Goal: Use online tool/utility: Utilize a website feature to perform a specific function

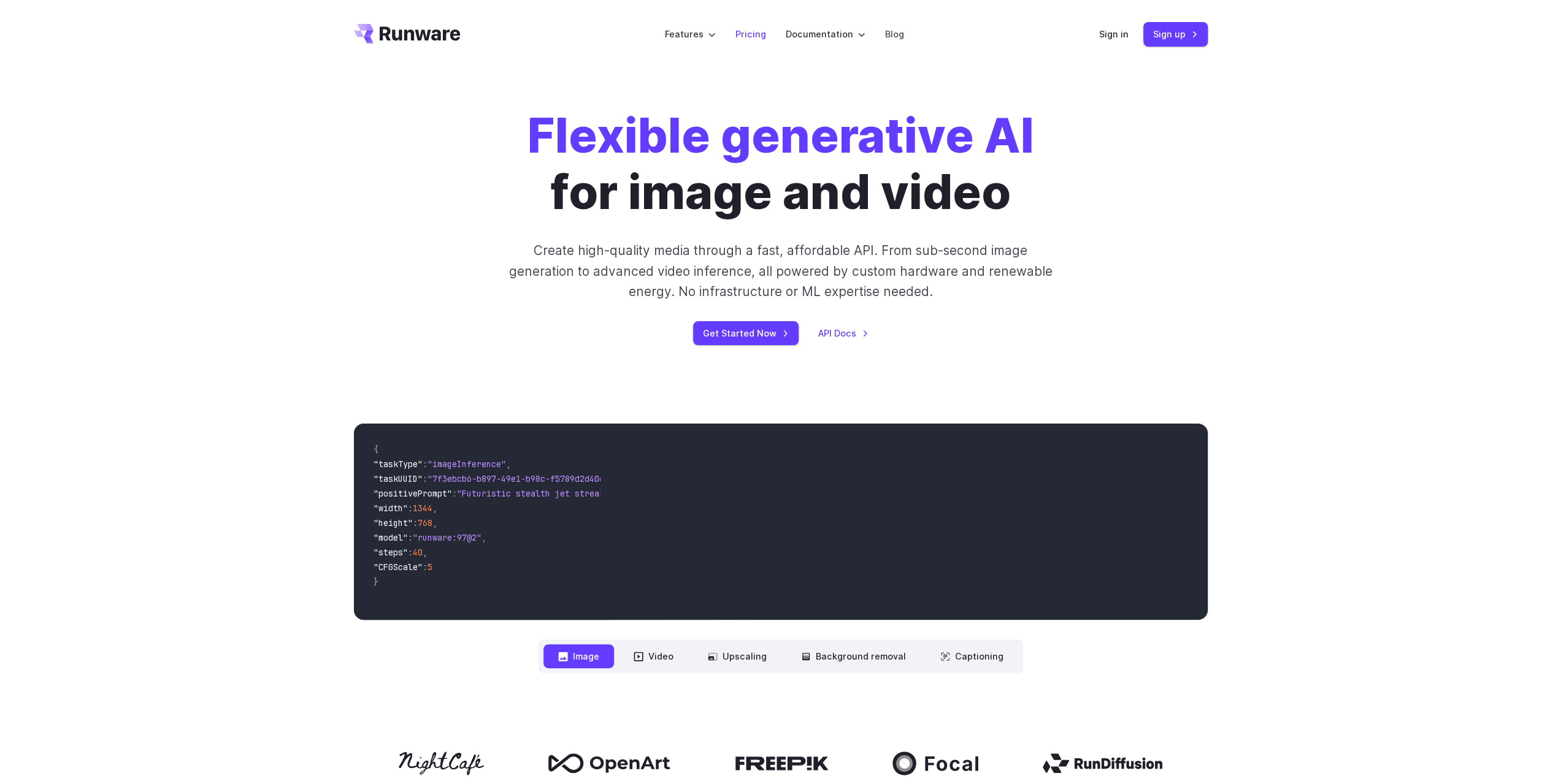
click at [752, 38] on link "Pricing" at bounding box center [750, 34] width 31 height 14
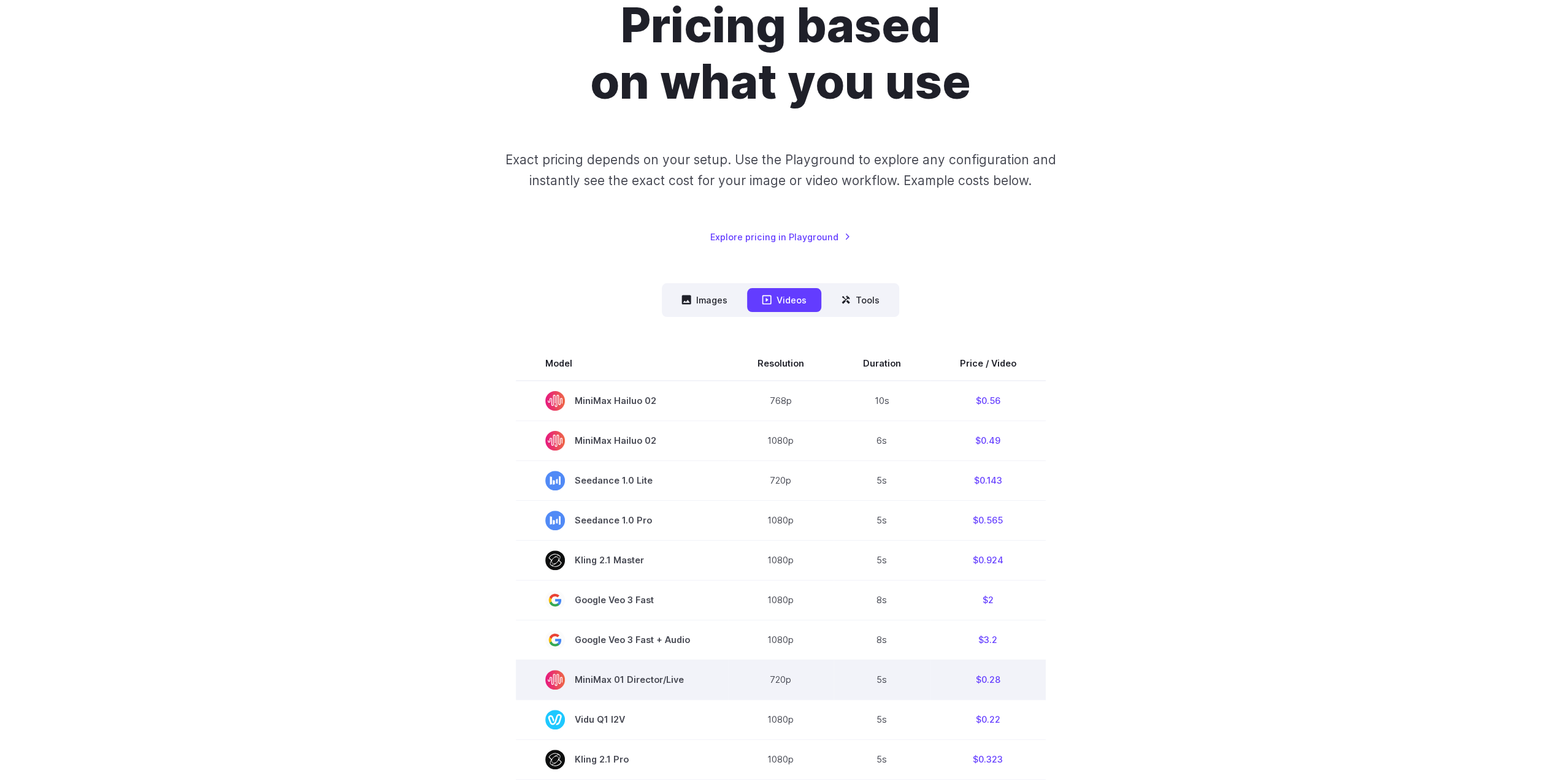
scroll to position [122, 0]
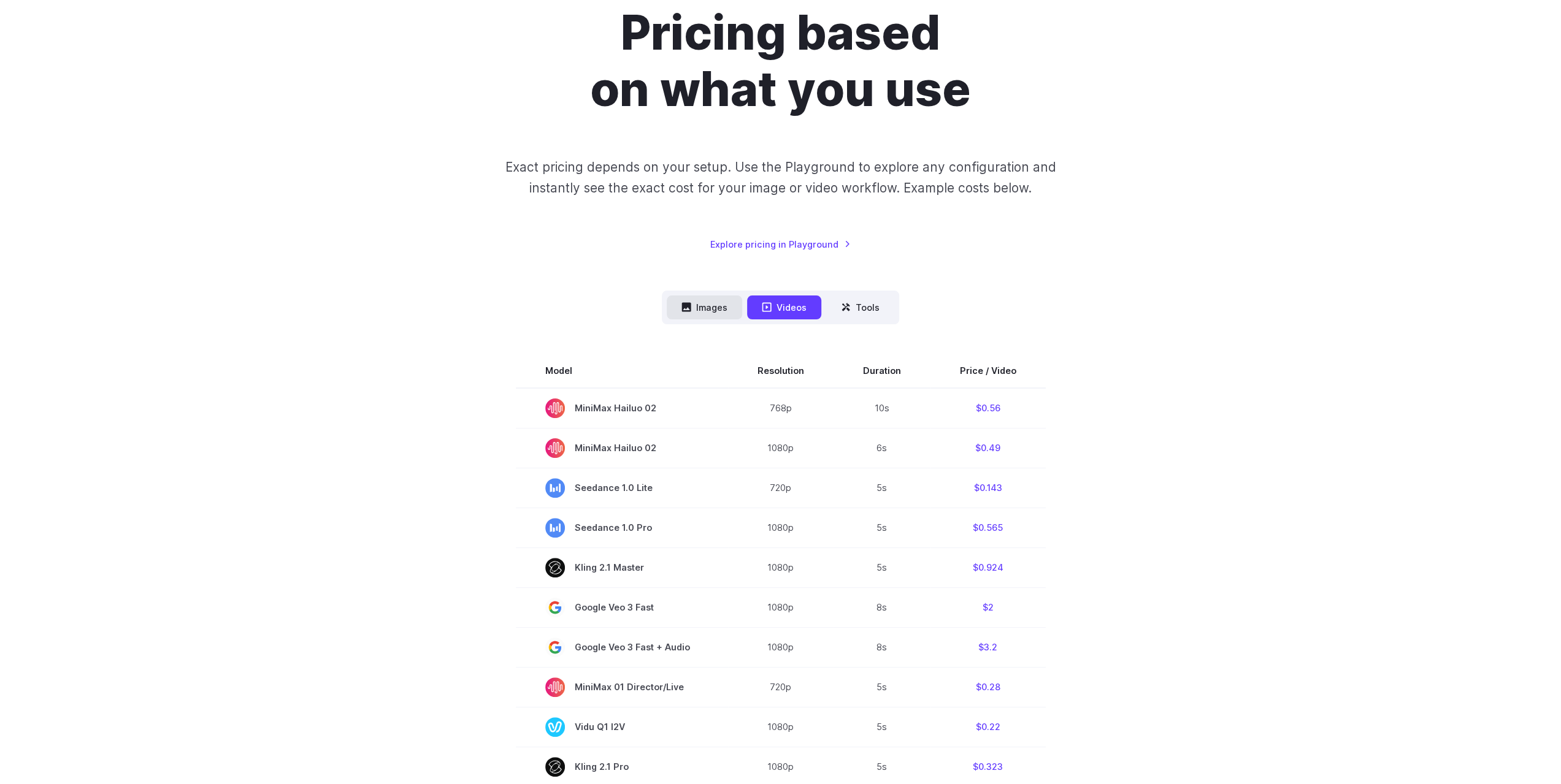
click at [715, 313] on button "Images" at bounding box center [705, 307] width 75 height 24
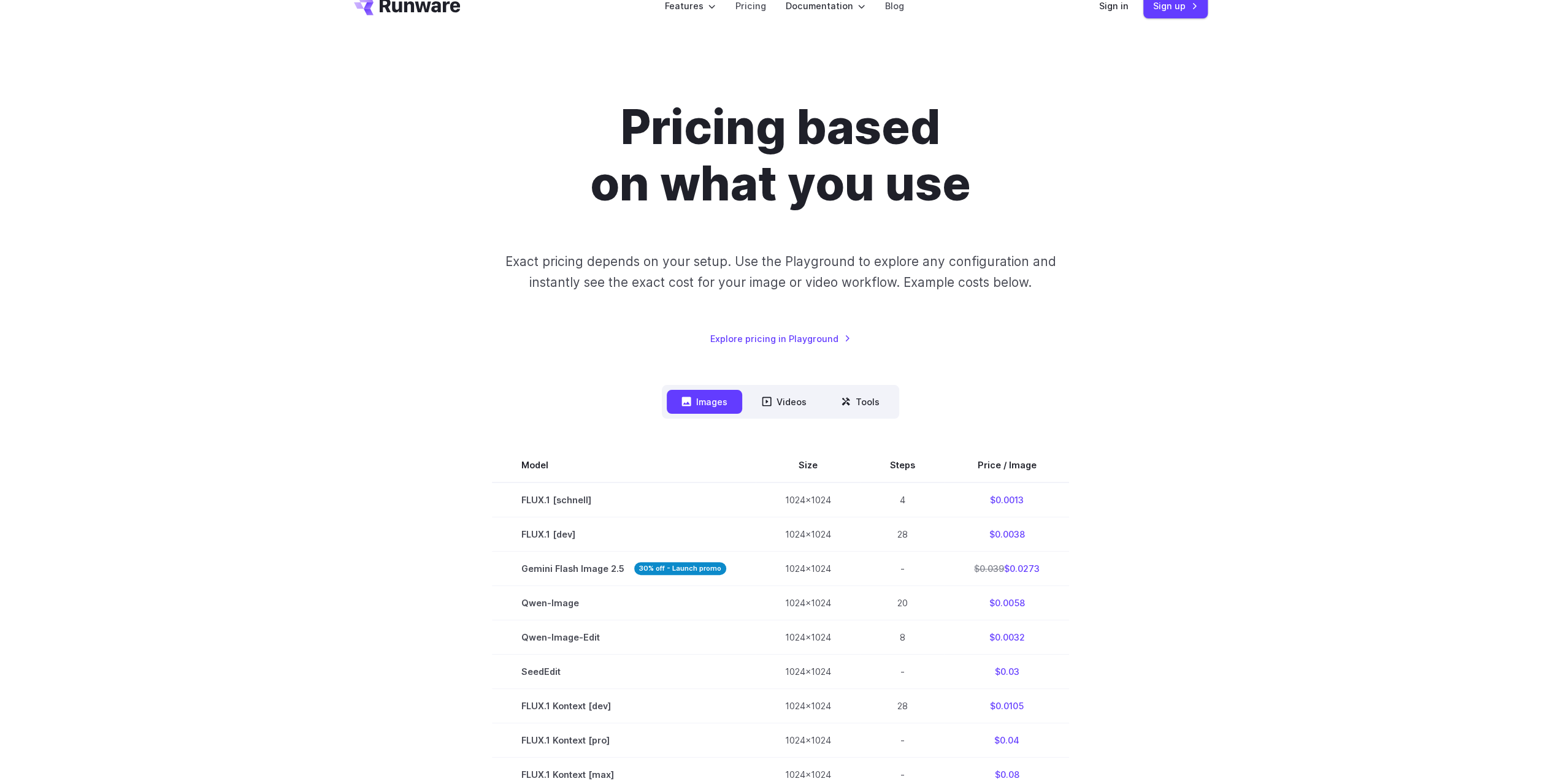
scroll to position [0, 0]
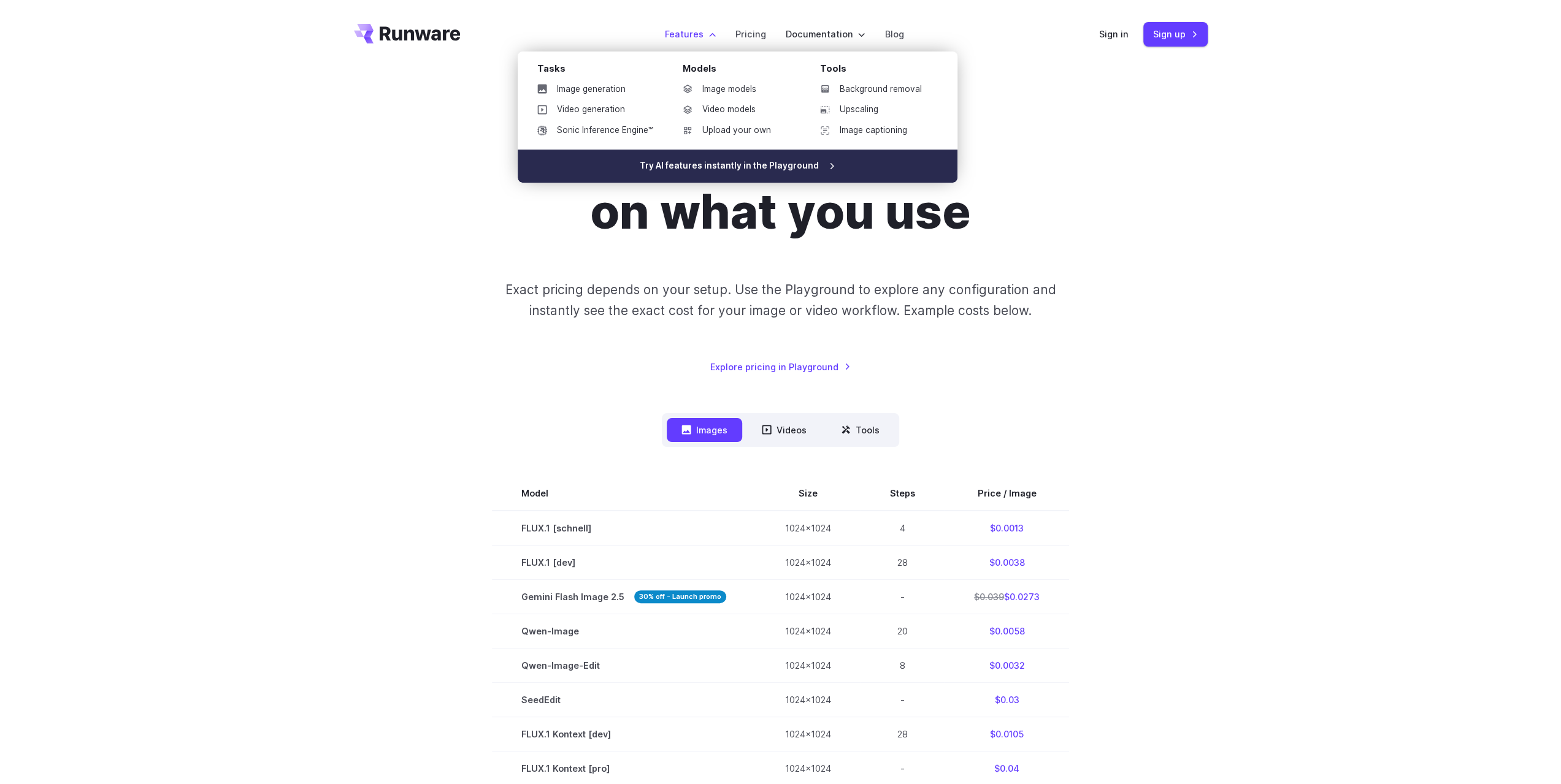
click at [750, 171] on link "Try AI features instantly in the Playground" at bounding box center [737, 166] width 440 height 33
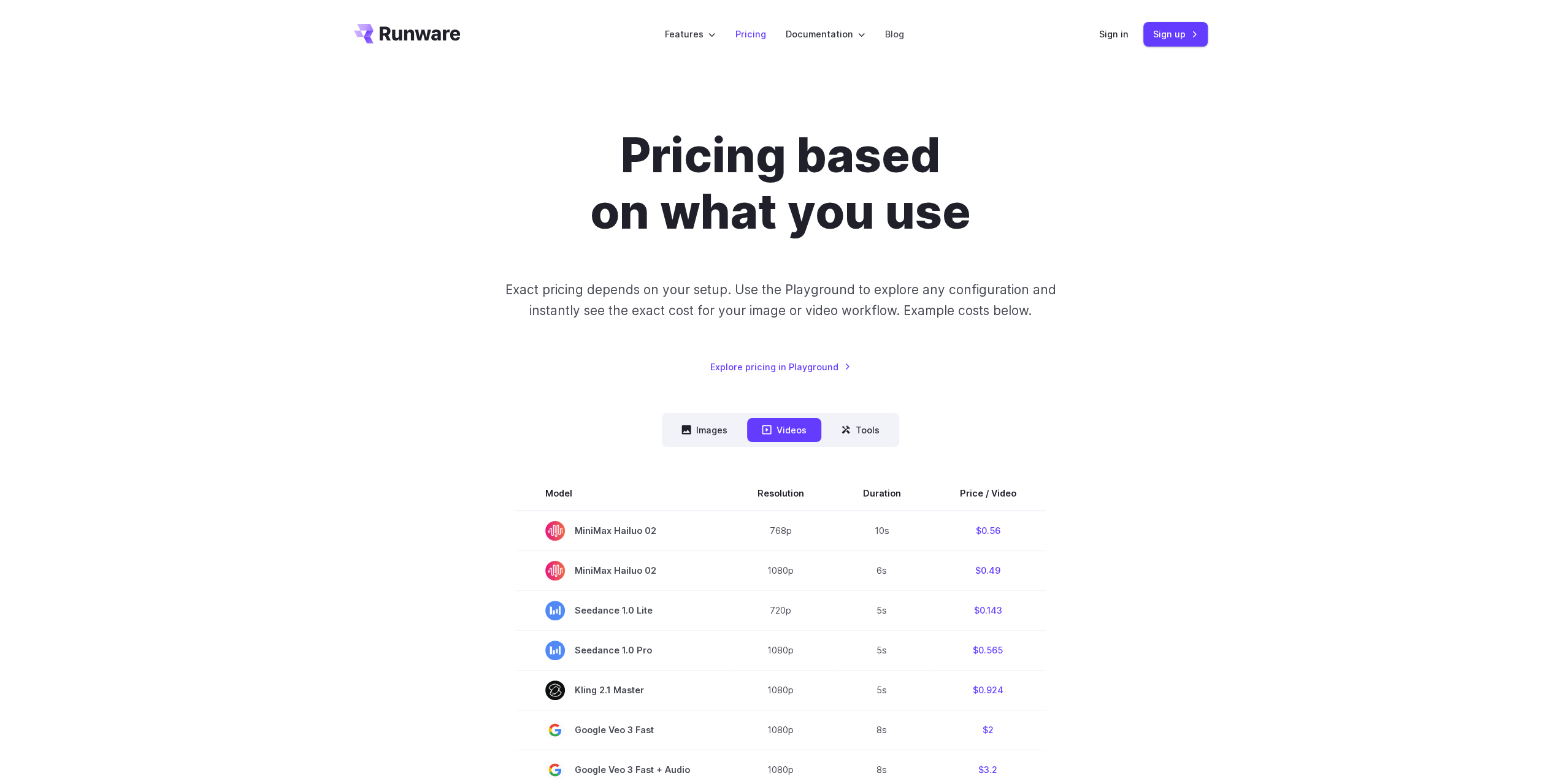
click at [752, 36] on link "Pricing" at bounding box center [750, 34] width 31 height 14
click at [756, 38] on link "Pricing" at bounding box center [750, 34] width 31 height 14
click at [700, 428] on button "Images" at bounding box center [705, 430] width 75 height 24
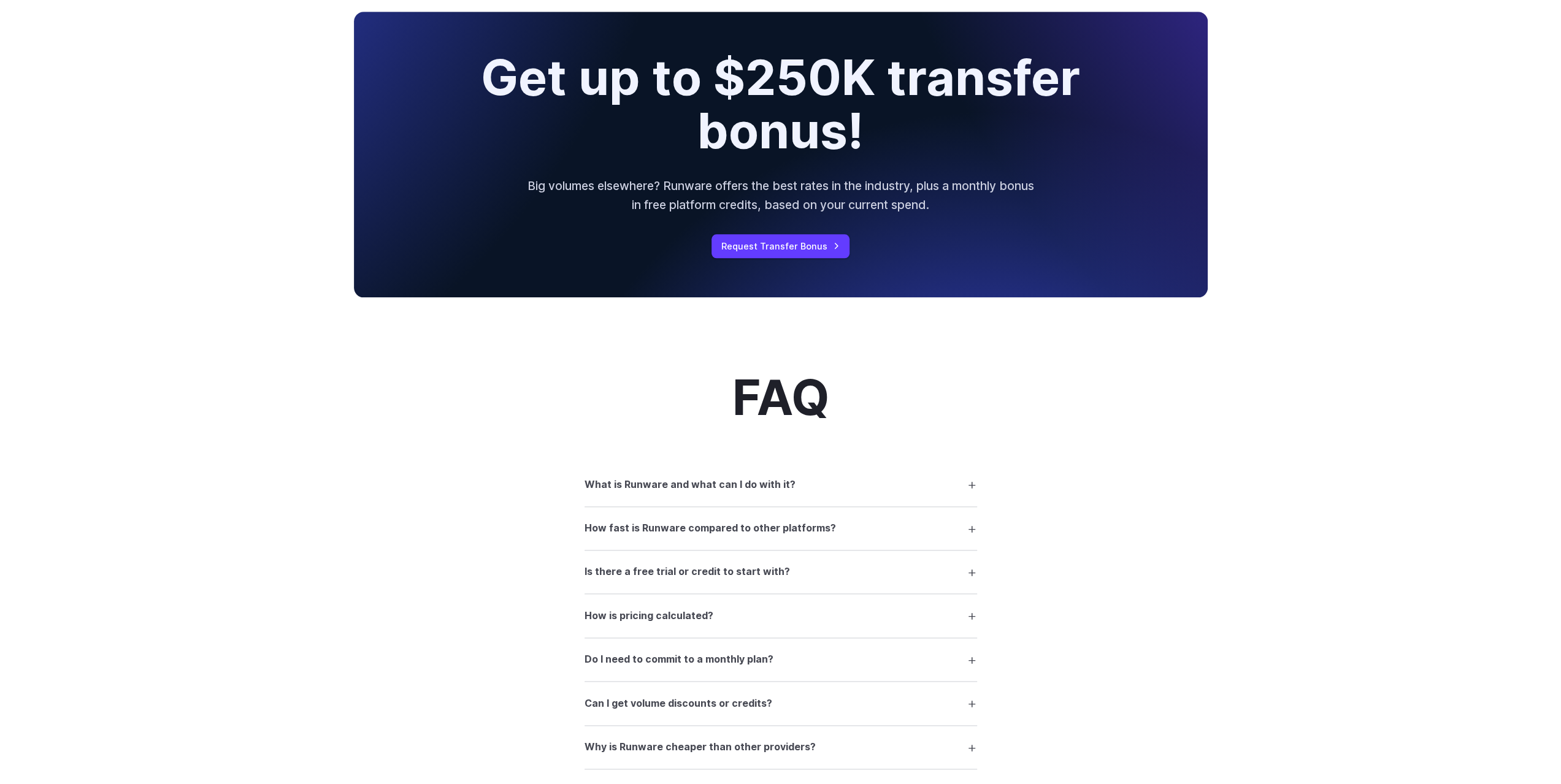
scroll to position [1349, 0]
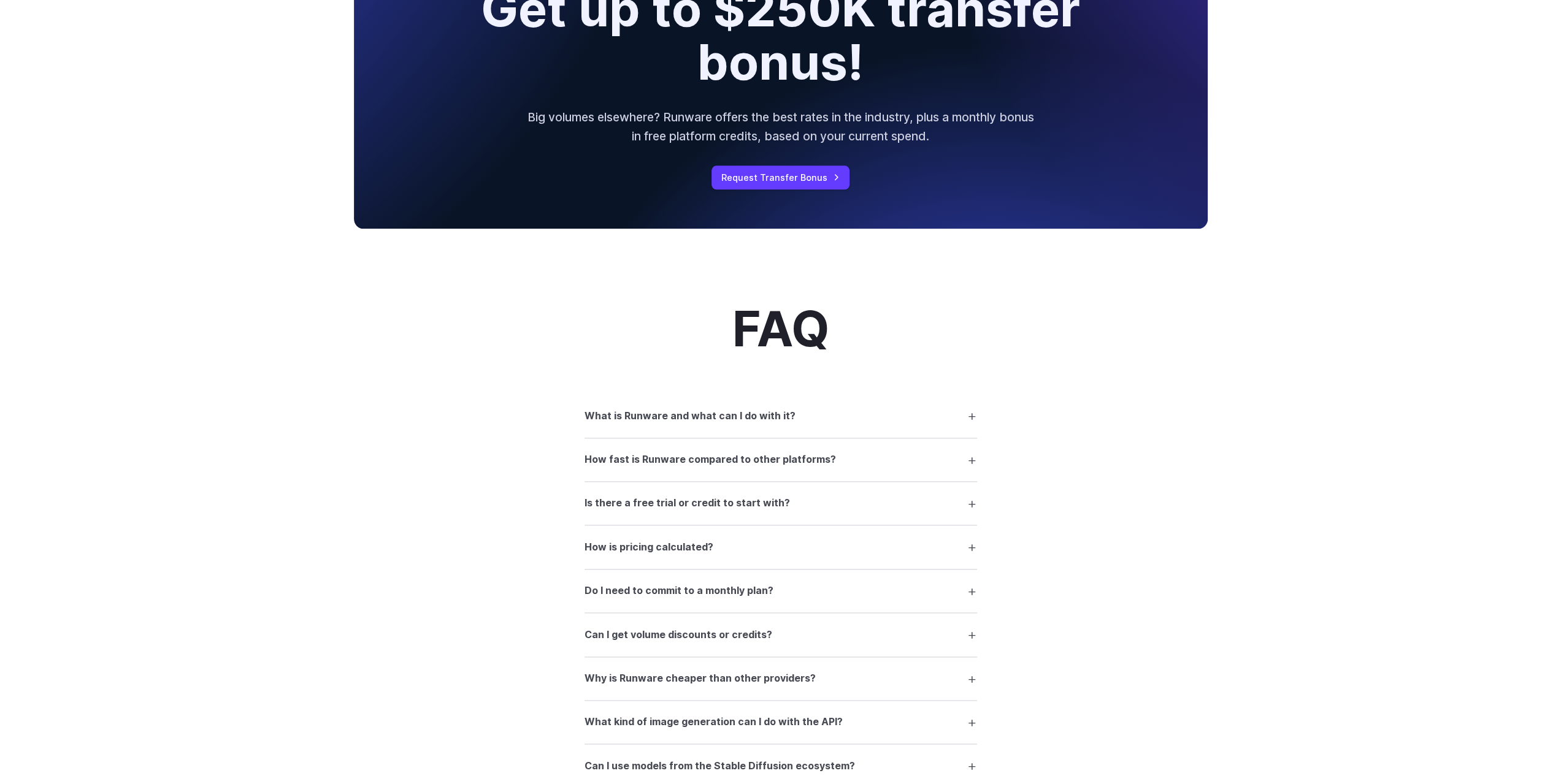
click at [968, 723] on summary "What kind of image generation can I do with the API?" at bounding box center [780, 722] width 392 height 23
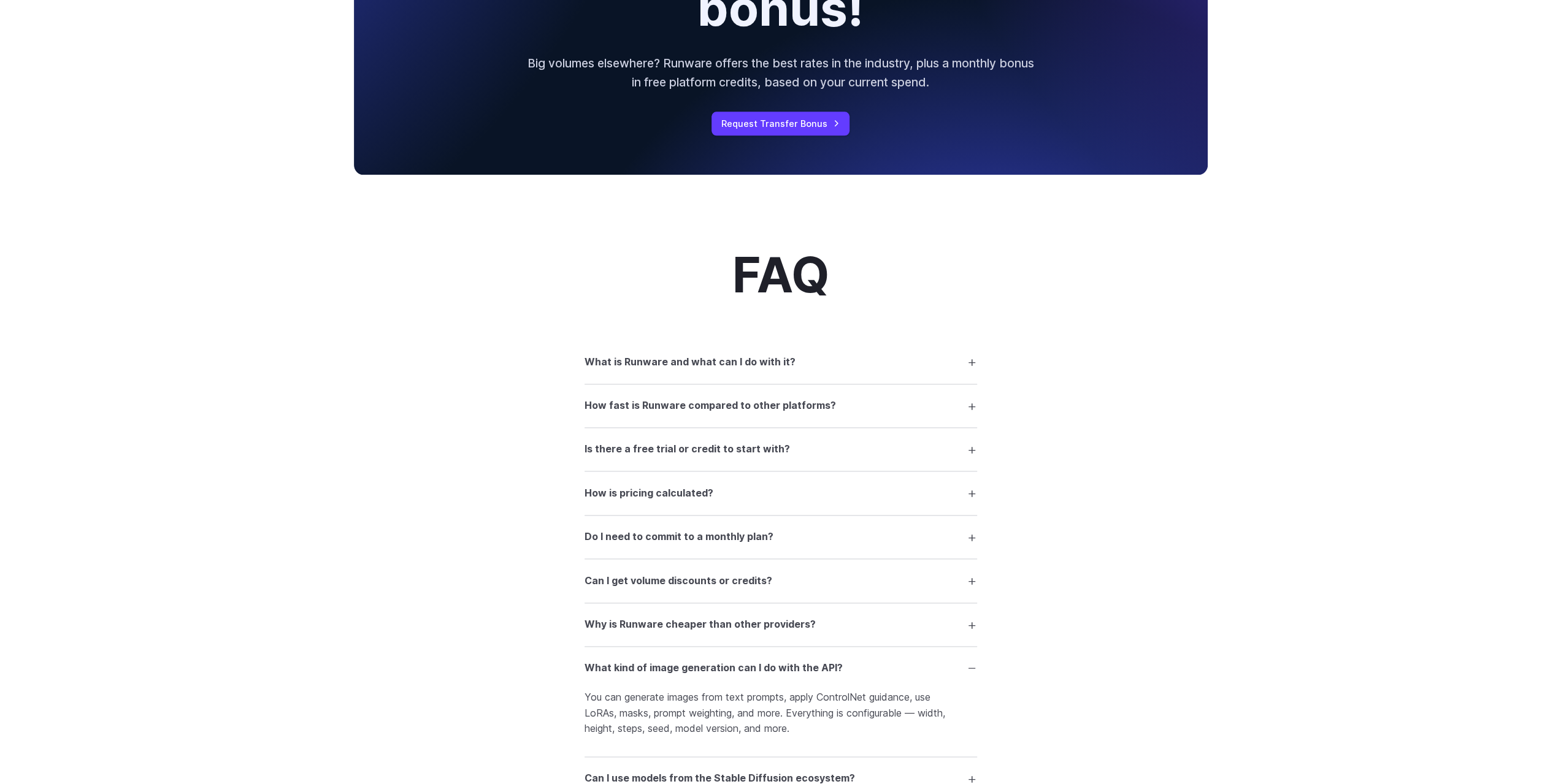
scroll to position [1471, 0]
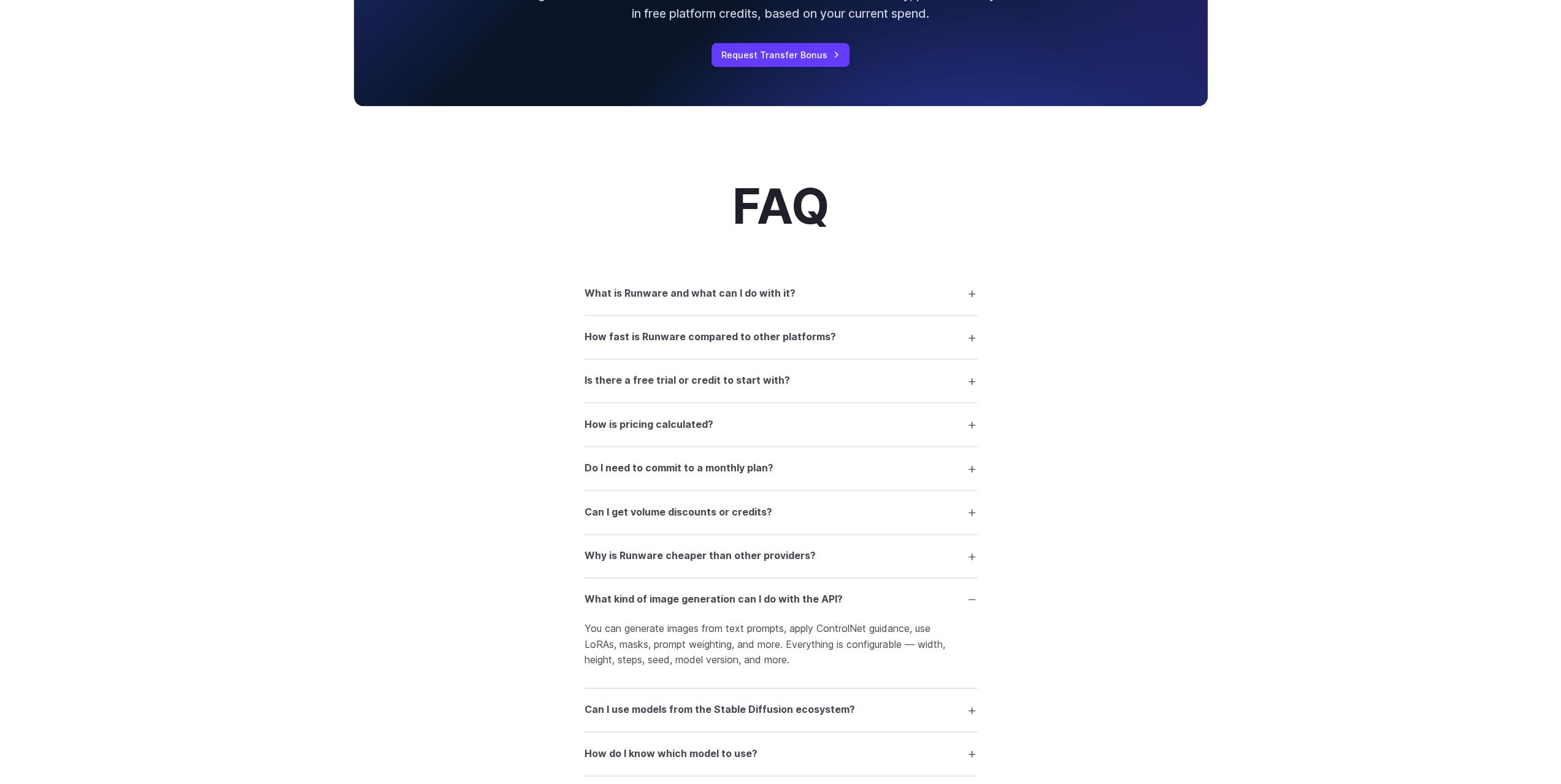
click at [965, 295] on summary "What is Runware and what can I do with it?" at bounding box center [780, 293] width 392 height 23
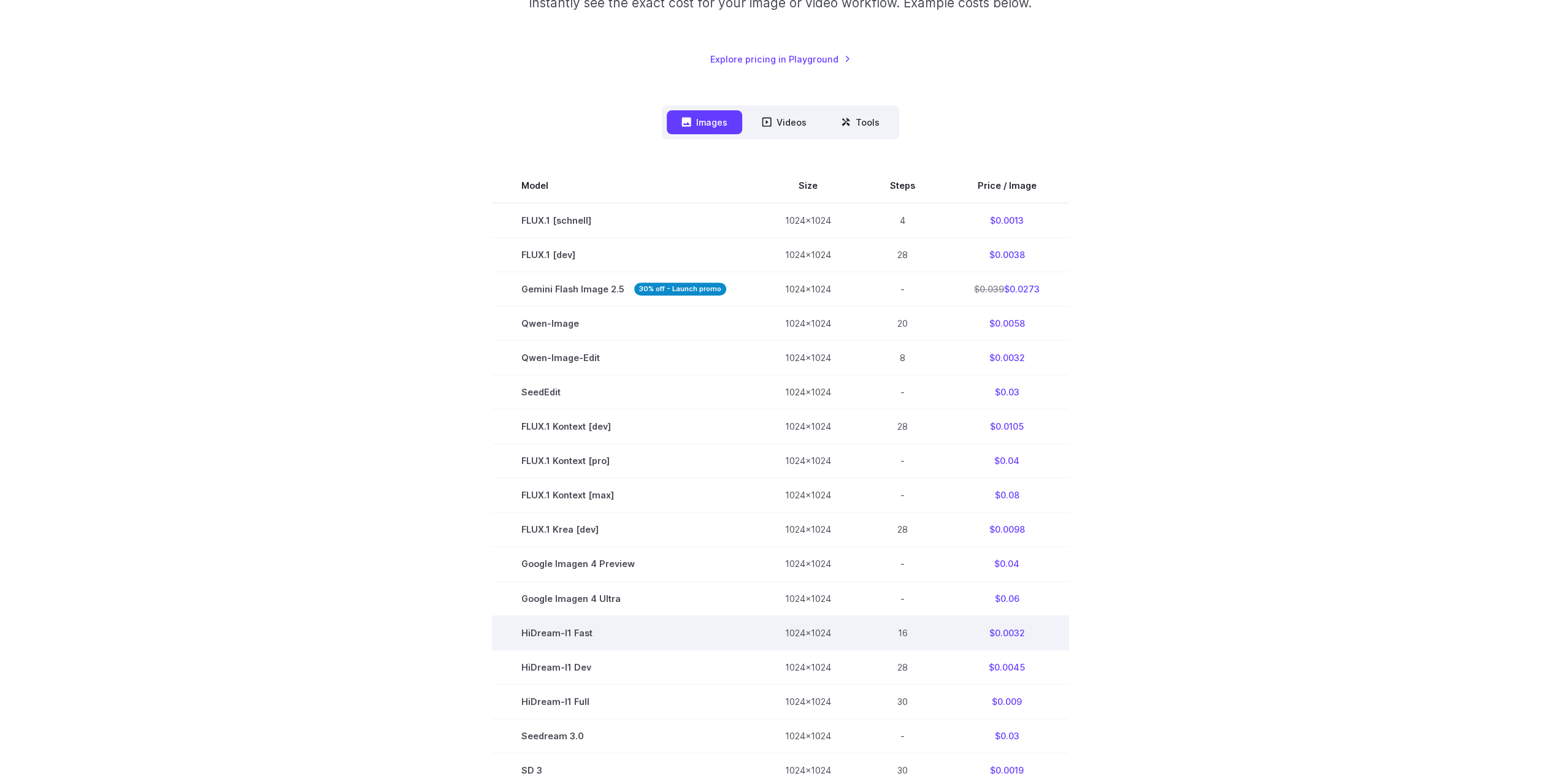
scroll to position [0, 0]
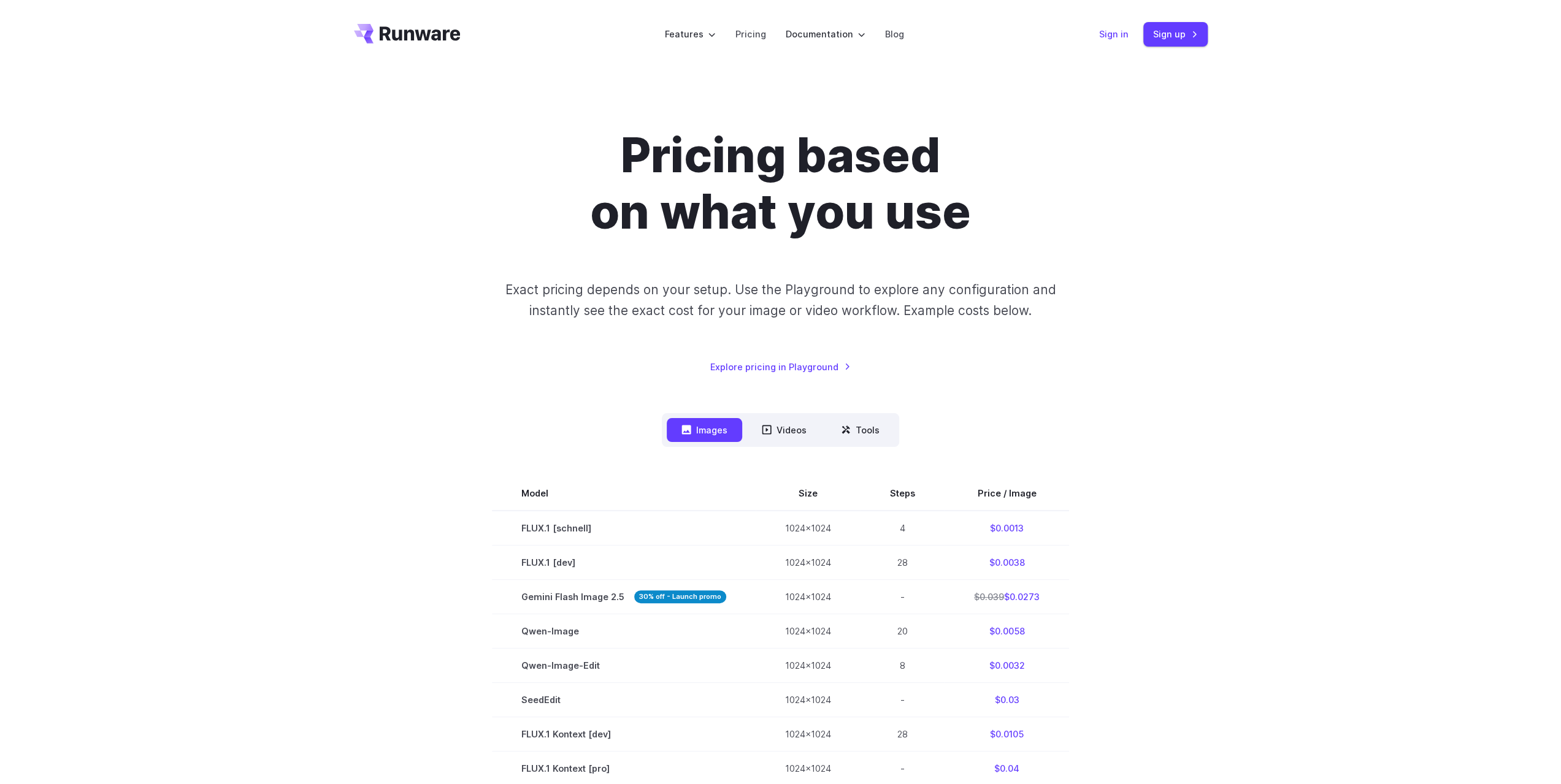
click at [1116, 33] on link "Sign in" at bounding box center [1113, 34] width 29 height 14
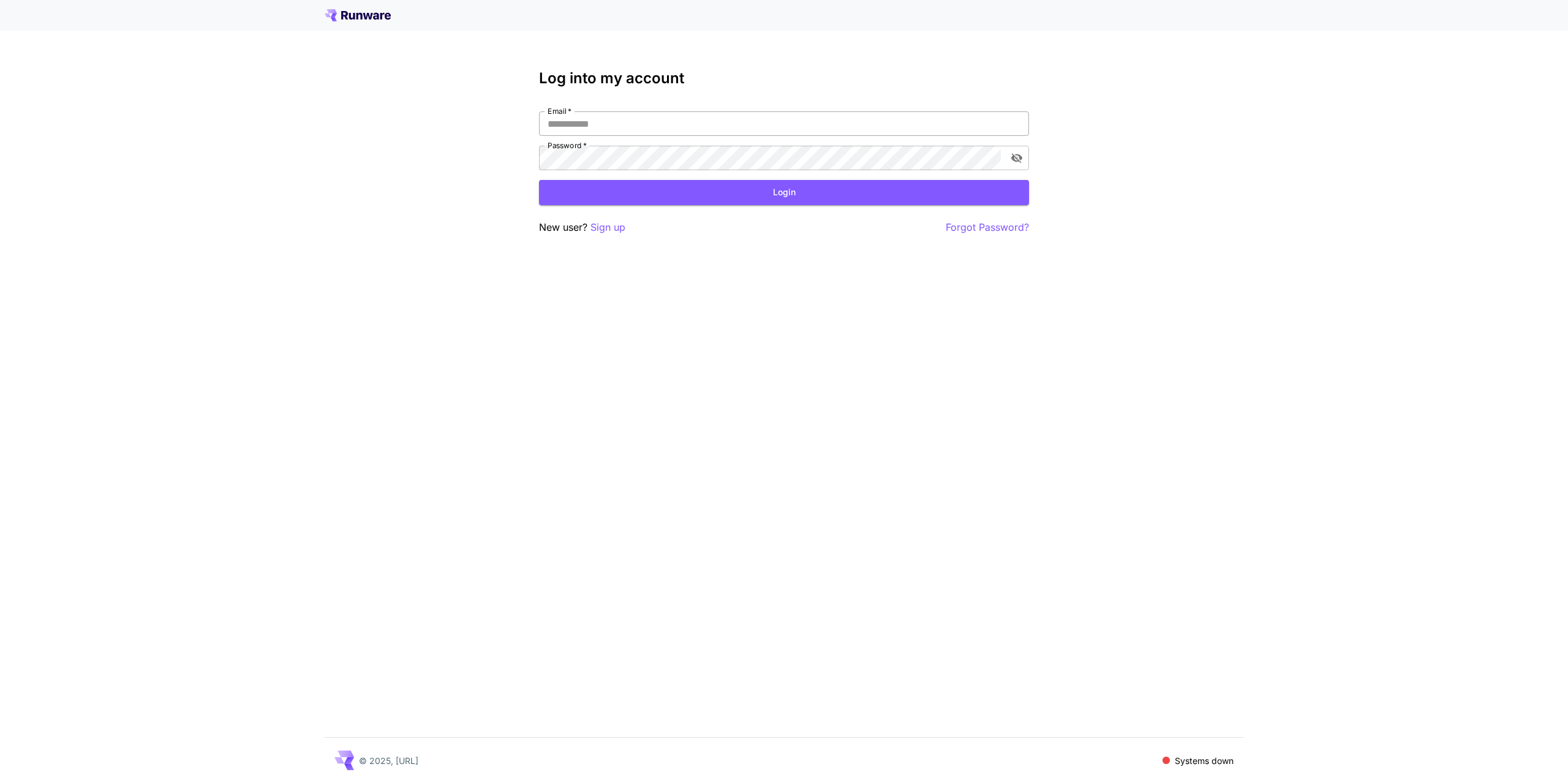
click at [662, 124] on input "Email   *" at bounding box center [783, 124] width 490 height 24
type input "**********"
click button "Login" at bounding box center [783, 192] width 490 height 25
click at [485, 161] on div "**********" at bounding box center [784, 392] width 1568 height 783
click button "Login" at bounding box center [783, 192] width 490 height 25
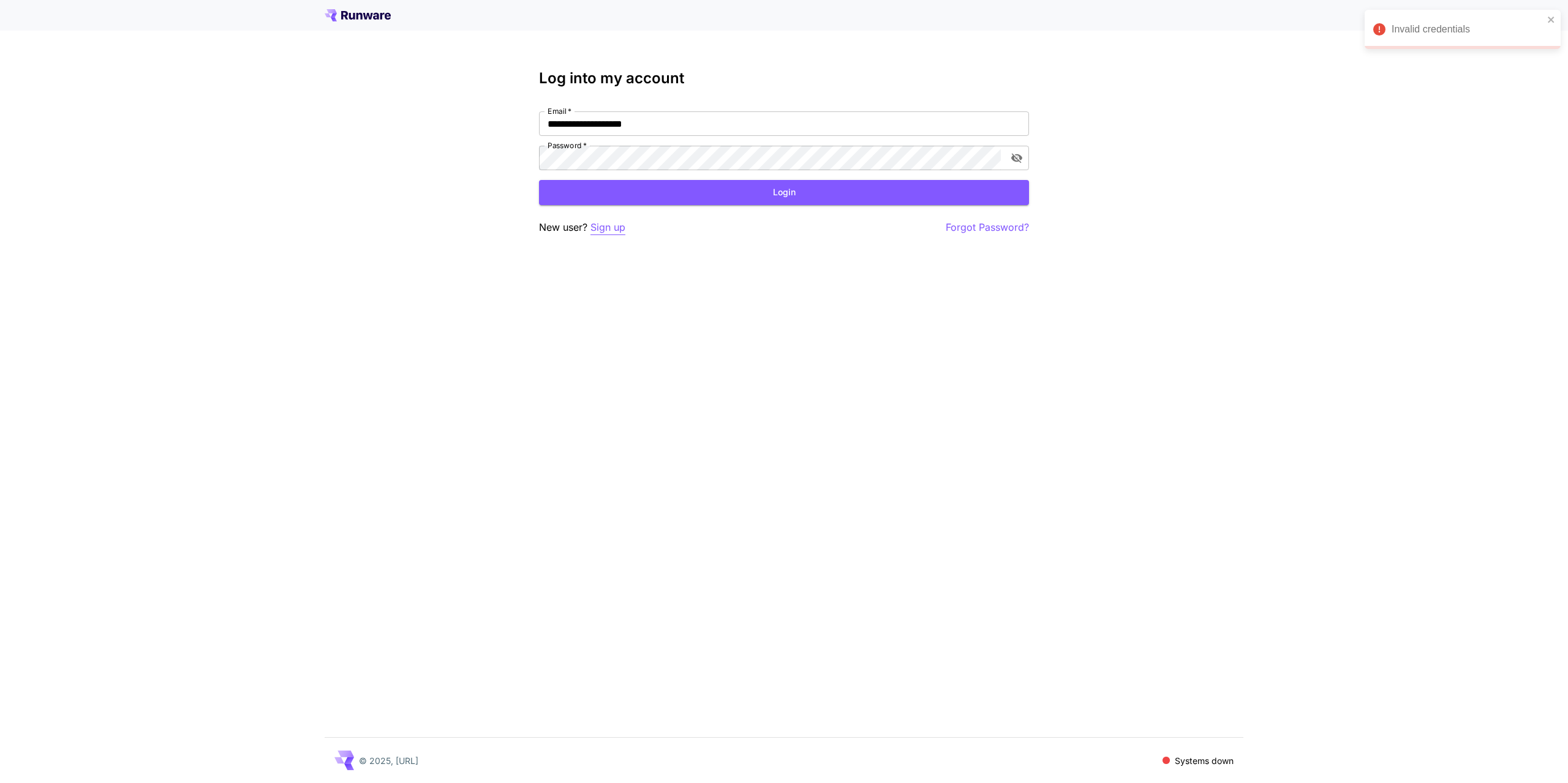
click at [609, 226] on p "Sign up" at bounding box center [608, 227] width 35 height 16
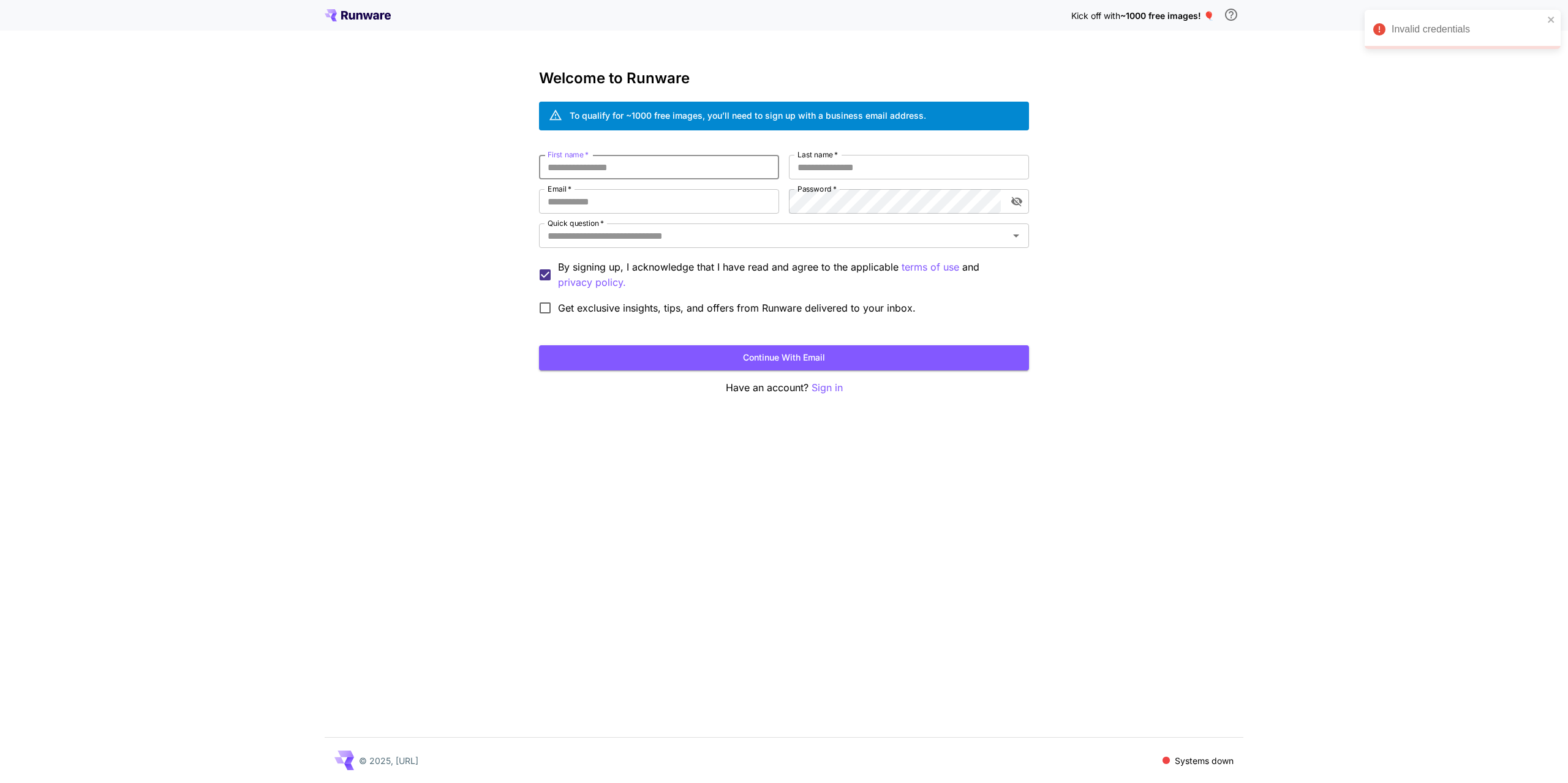
click at [627, 172] on input "First name   *" at bounding box center [659, 167] width 240 height 24
type input "*****"
click at [838, 168] on input "Last name   *" at bounding box center [909, 167] width 240 height 24
type input "*"
click at [627, 188] on div "First name   * ***** First name   * Last name   * * Last name   * Email   * Ema…" at bounding box center [783, 238] width 490 height 166
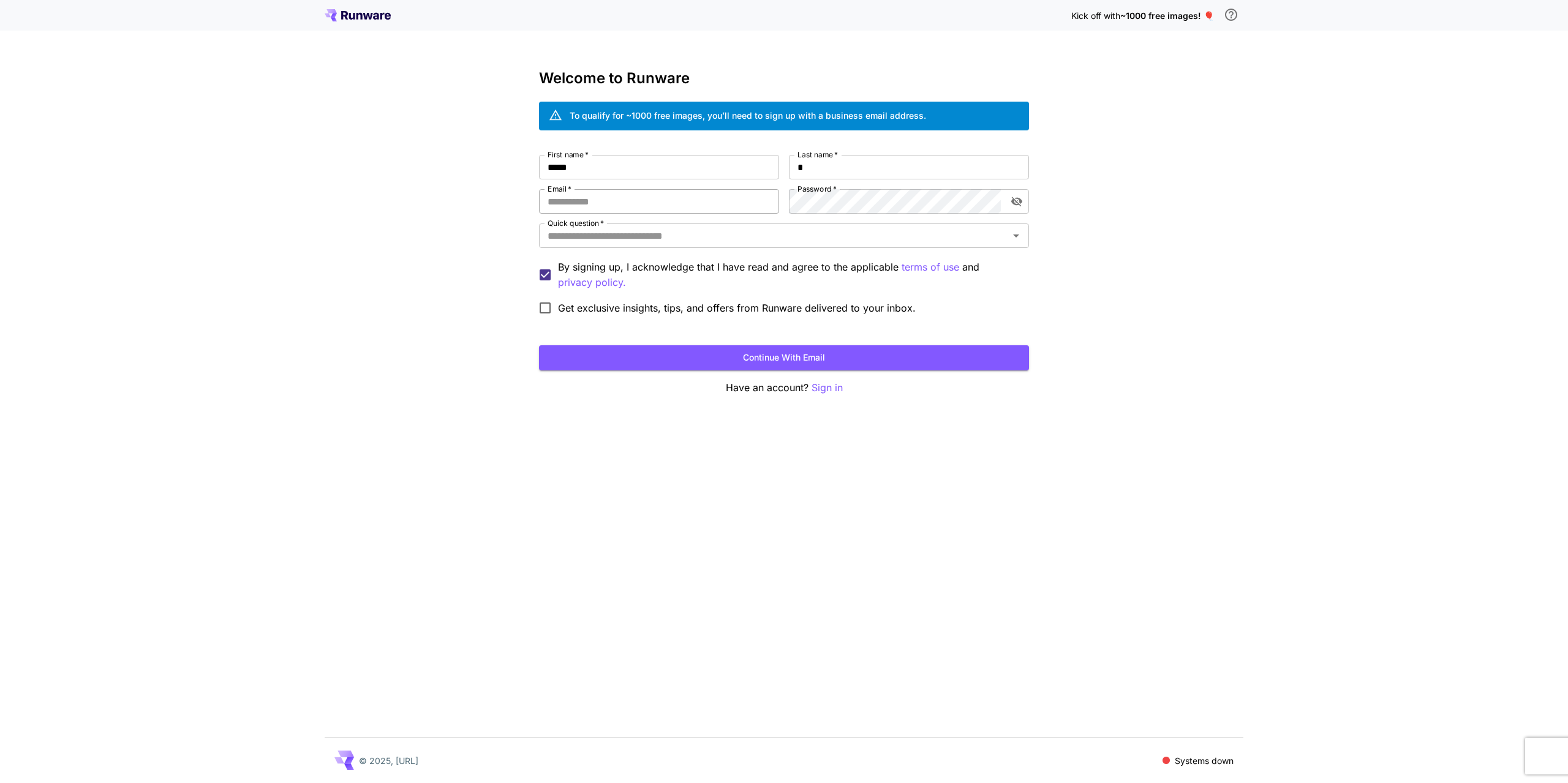
click at [616, 202] on input "Email   *" at bounding box center [659, 201] width 240 height 24
type input "**********"
click at [758, 364] on button "Continue with email" at bounding box center [783, 357] width 490 height 25
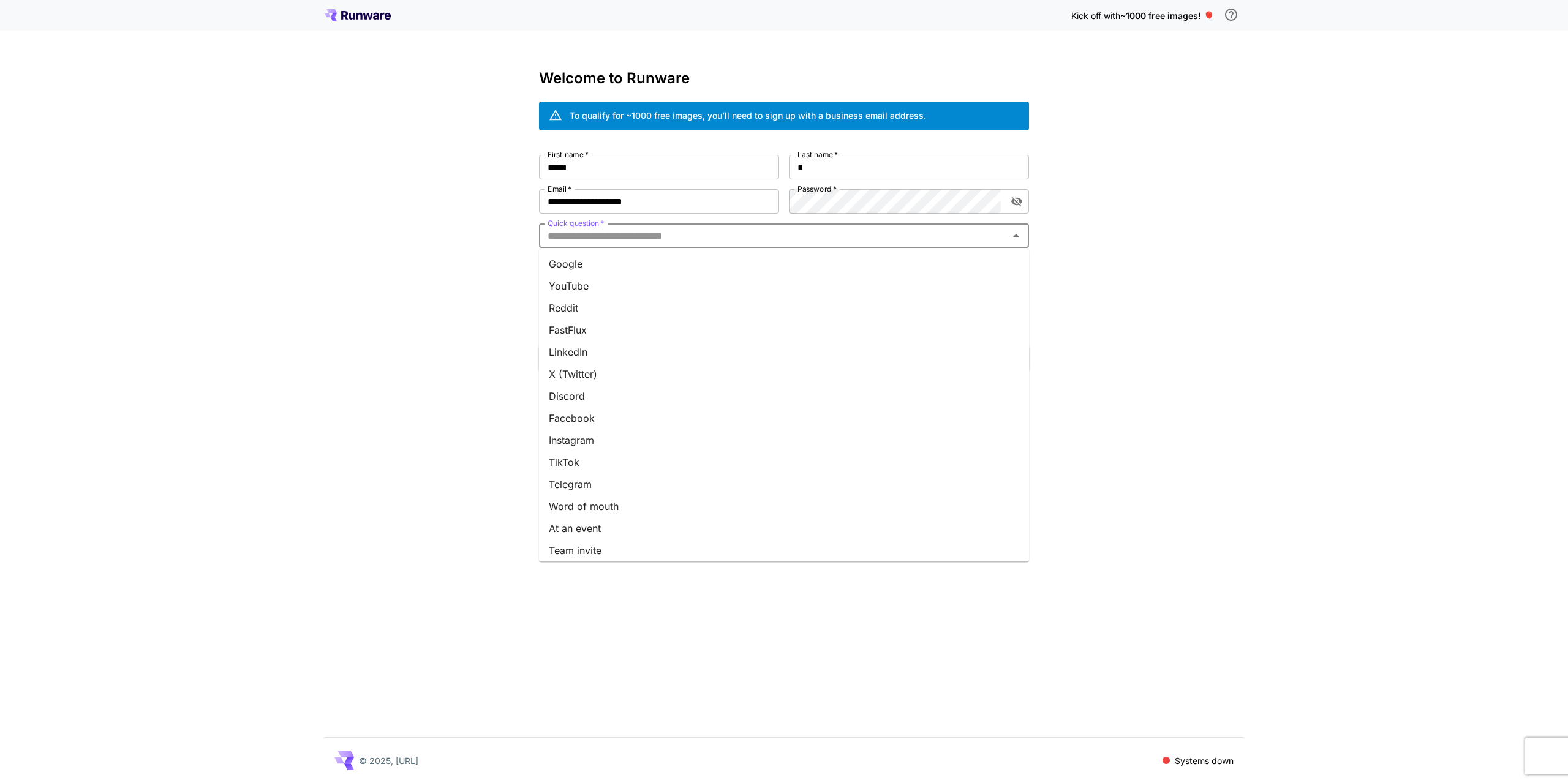
click at [704, 232] on input "Quick question   *" at bounding box center [773, 236] width 463 height 17
click at [611, 264] on li "Google" at bounding box center [783, 264] width 490 height 22
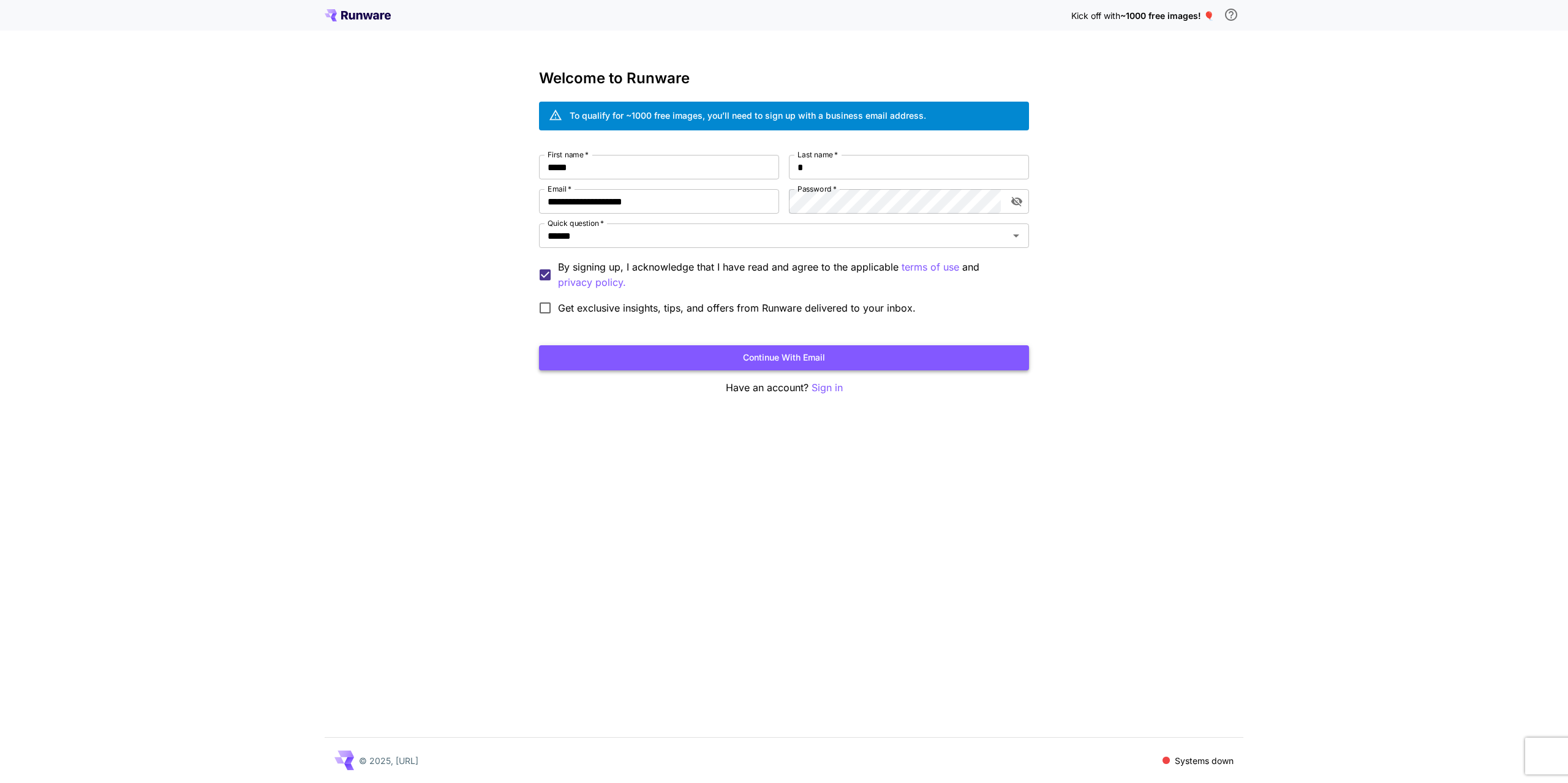
click at [750, 357] on button "Continue with email" at bounding box center [783, 357] width 490 height 25
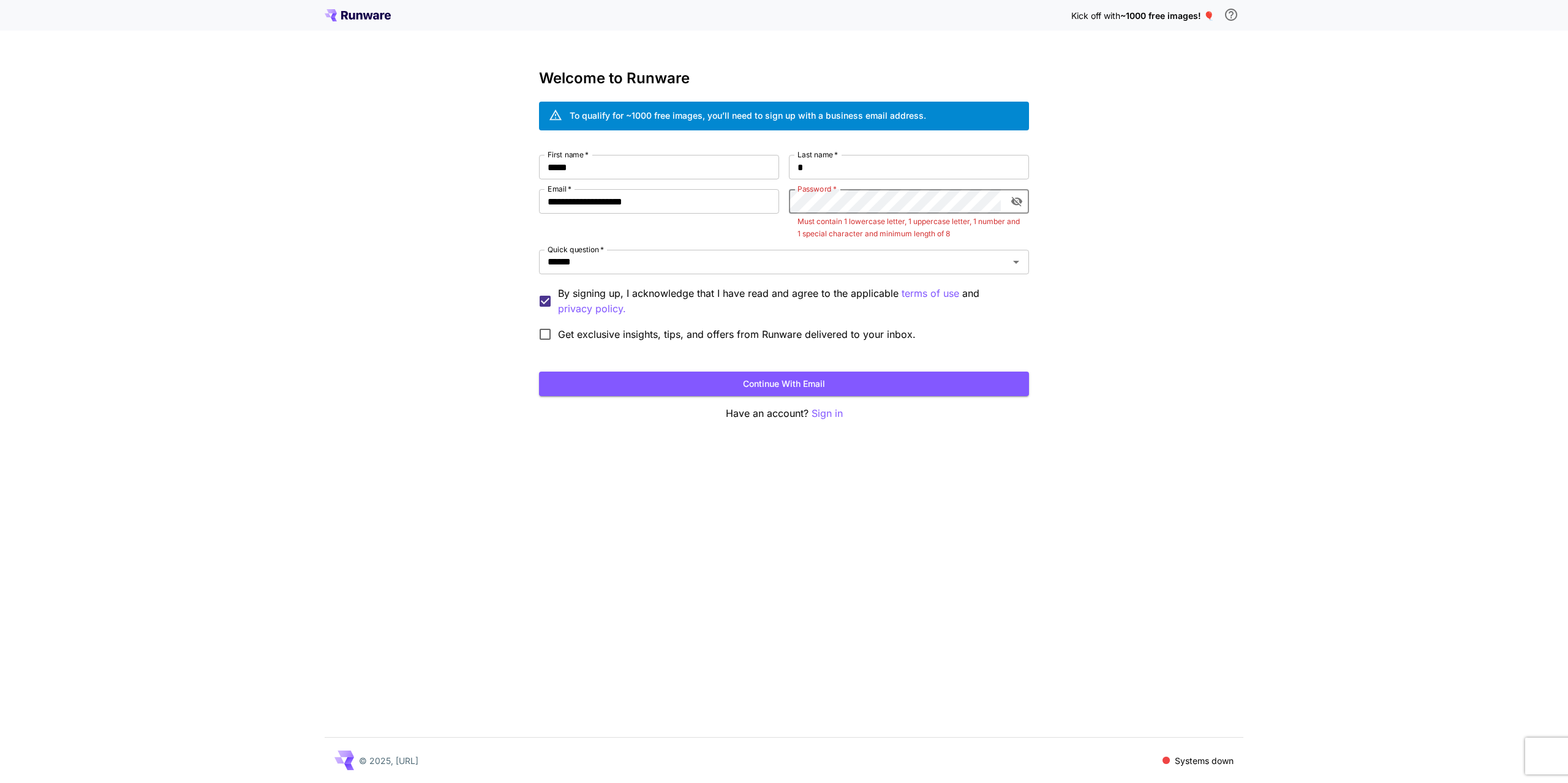
click at [1022, 201] on icon "toggle password visibility" at bounding box center [1016, 201] width 12 height 12
click at [1019, 204] on icon "toggle password visibility" at bounding box center [1017, 201] width 11 height 8
click at [1019, 204] on icon "toggle password visibility" at bounding box center [1017, 202] width 11 height 10
click at [746, 200] on div "**********" at bounding box center [783, 251] width 490 height 193
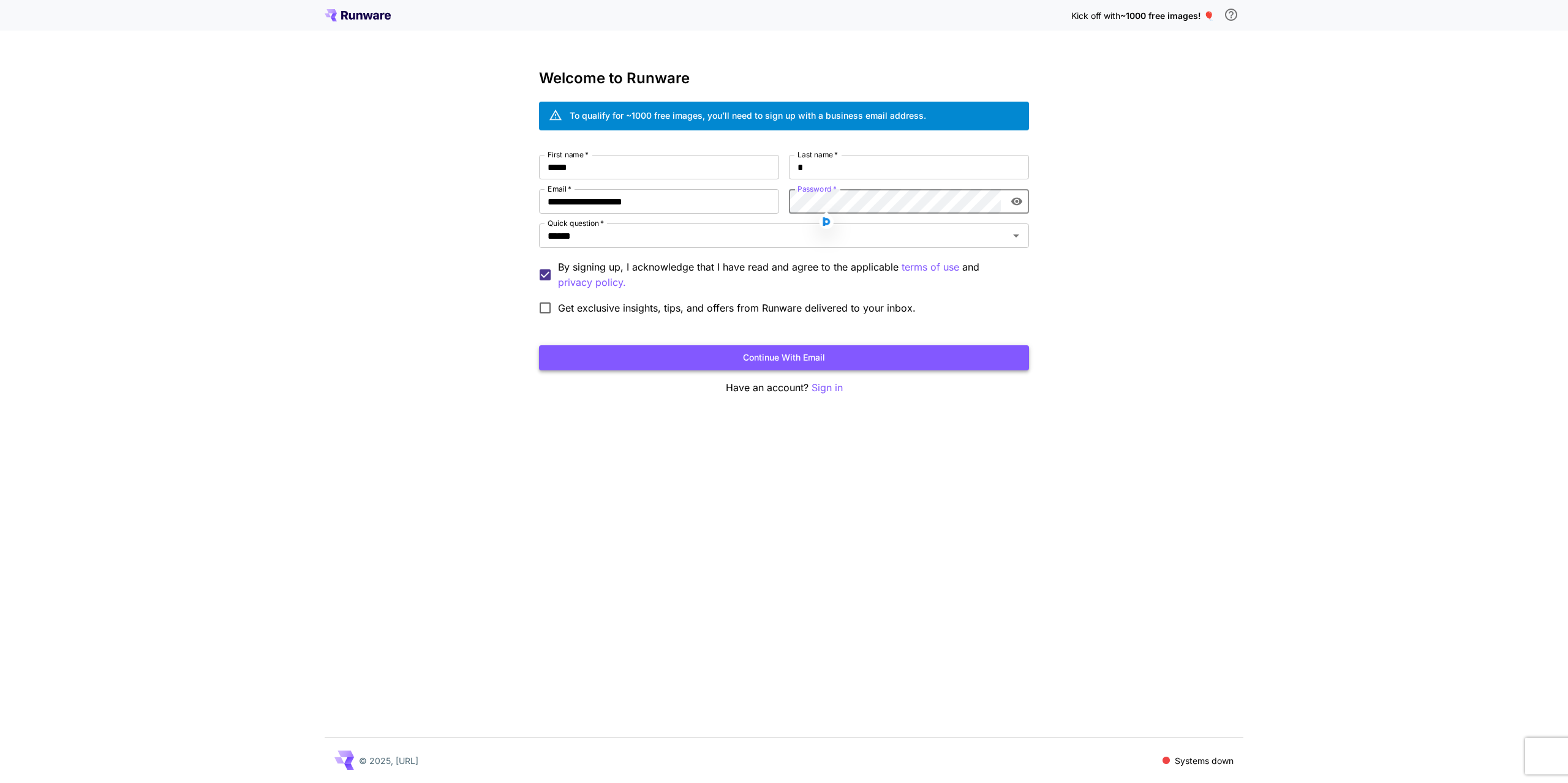
click at [805, 351] on button "Continue with email" at bounding box center [783, 357] width 490 height 25
click at [826, 382] on p "Sign in" at bounding box center [827, 388] width 31 height 16
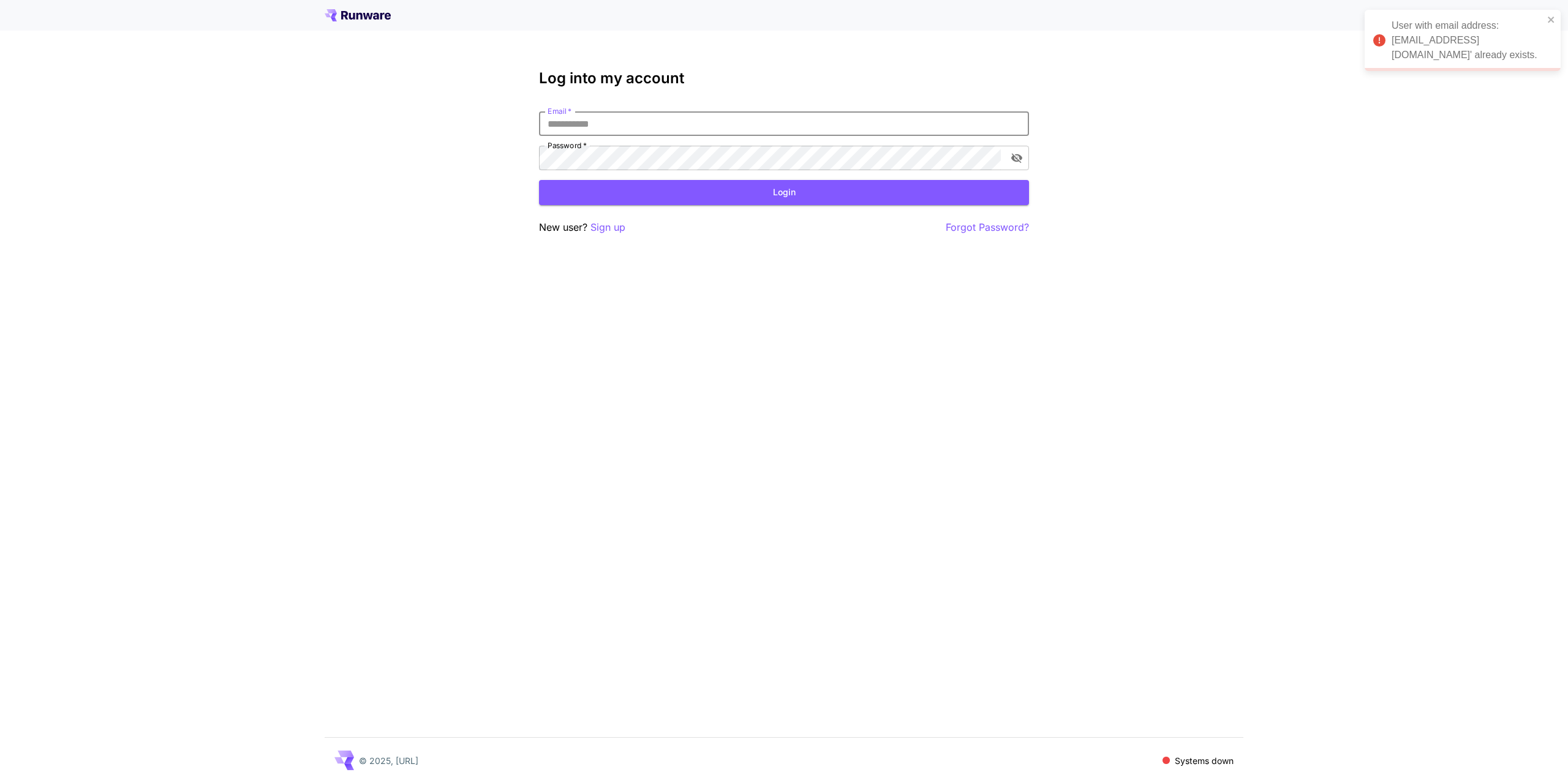
click at [636, 127] on input "Email   *" at bounding box center [783, 124] width 490 height 24
type input "**********"
click button "Login" at bounding box center [783, 192] width 490 height 25
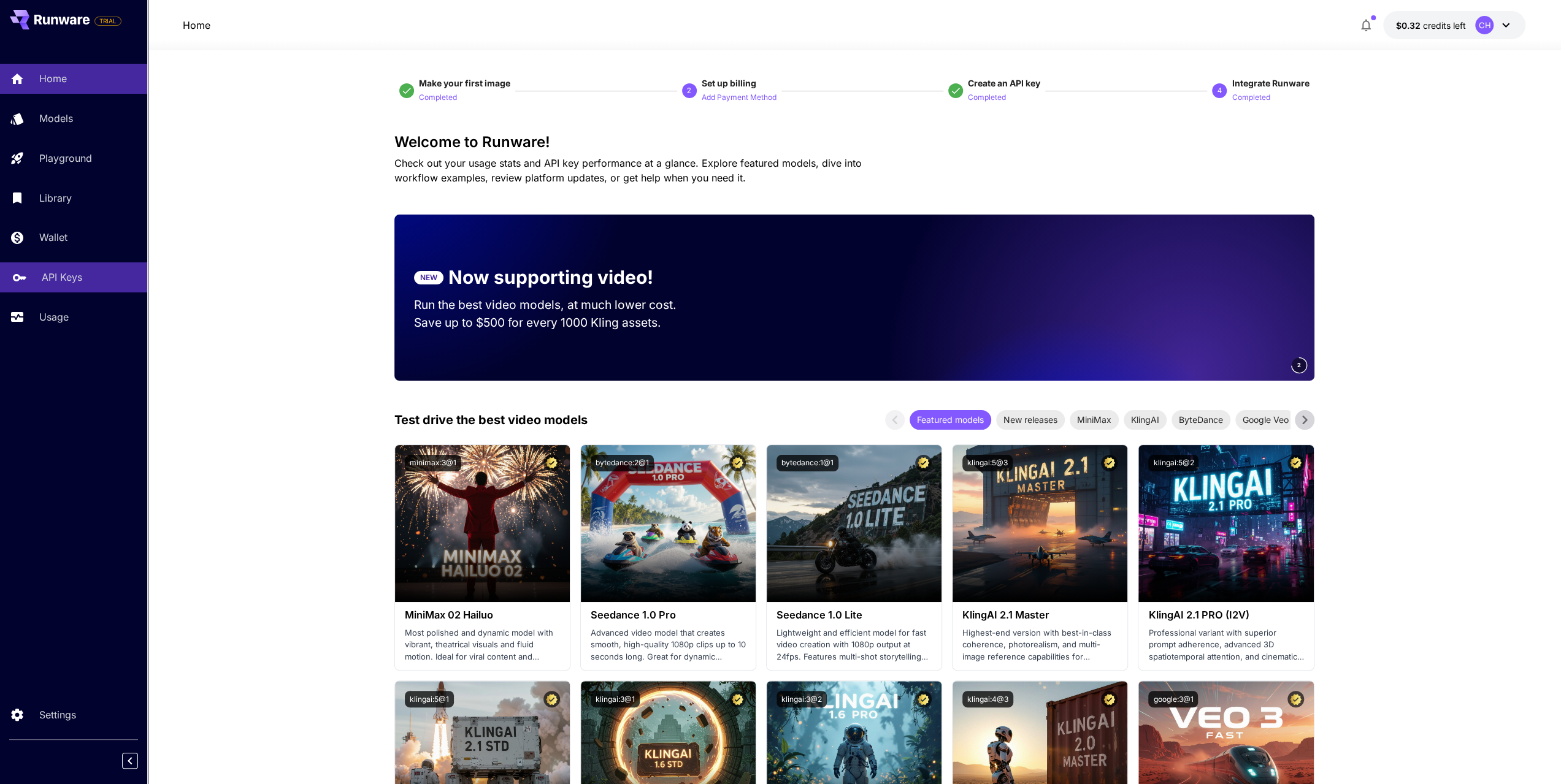
click at [70, 279] on p "API Keys" at bounding box center [62, 277] width 41 height 15
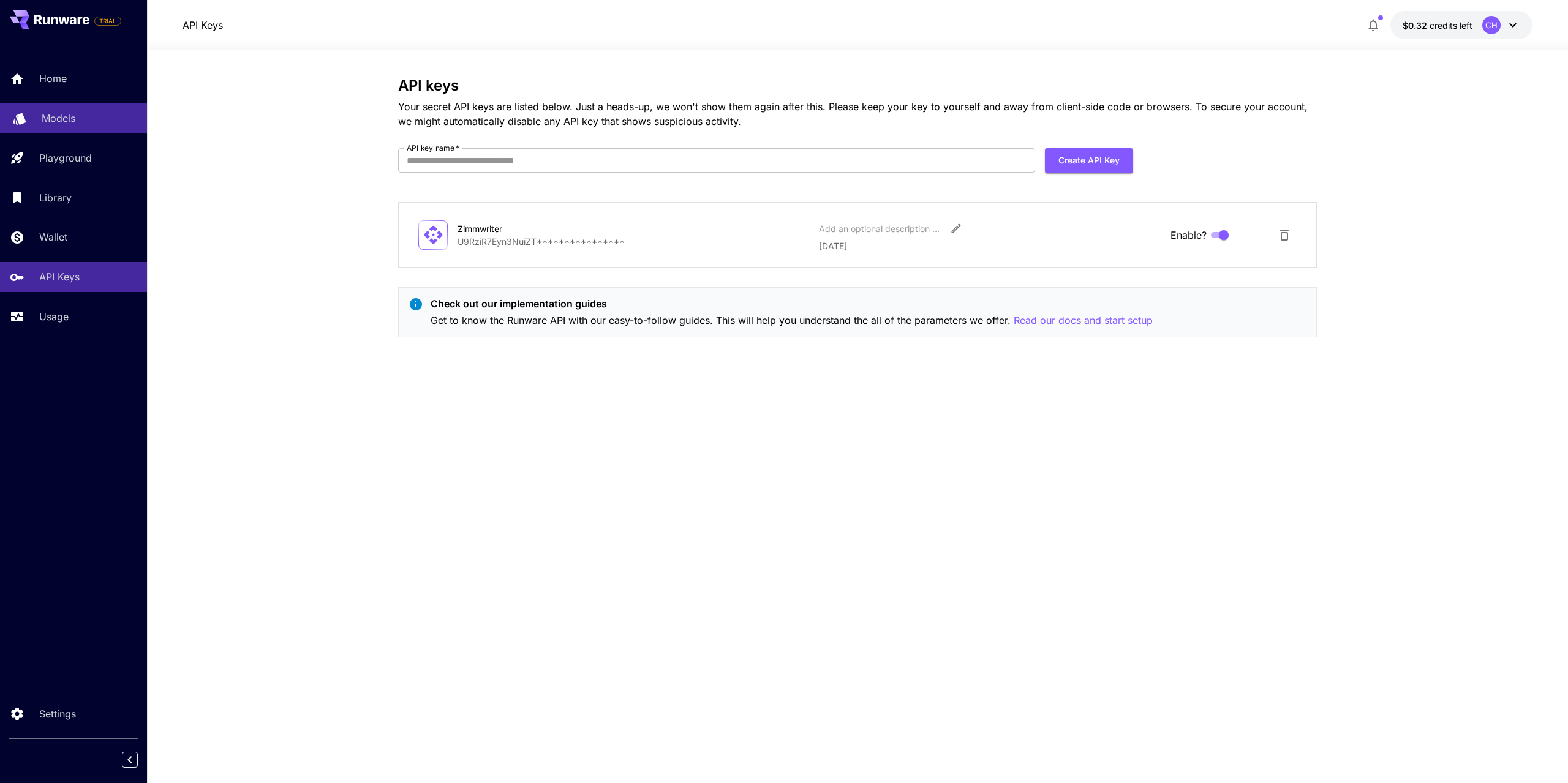
click at [77, 120] on div "Models" at bounding box center [90, 118] width 95 height 15
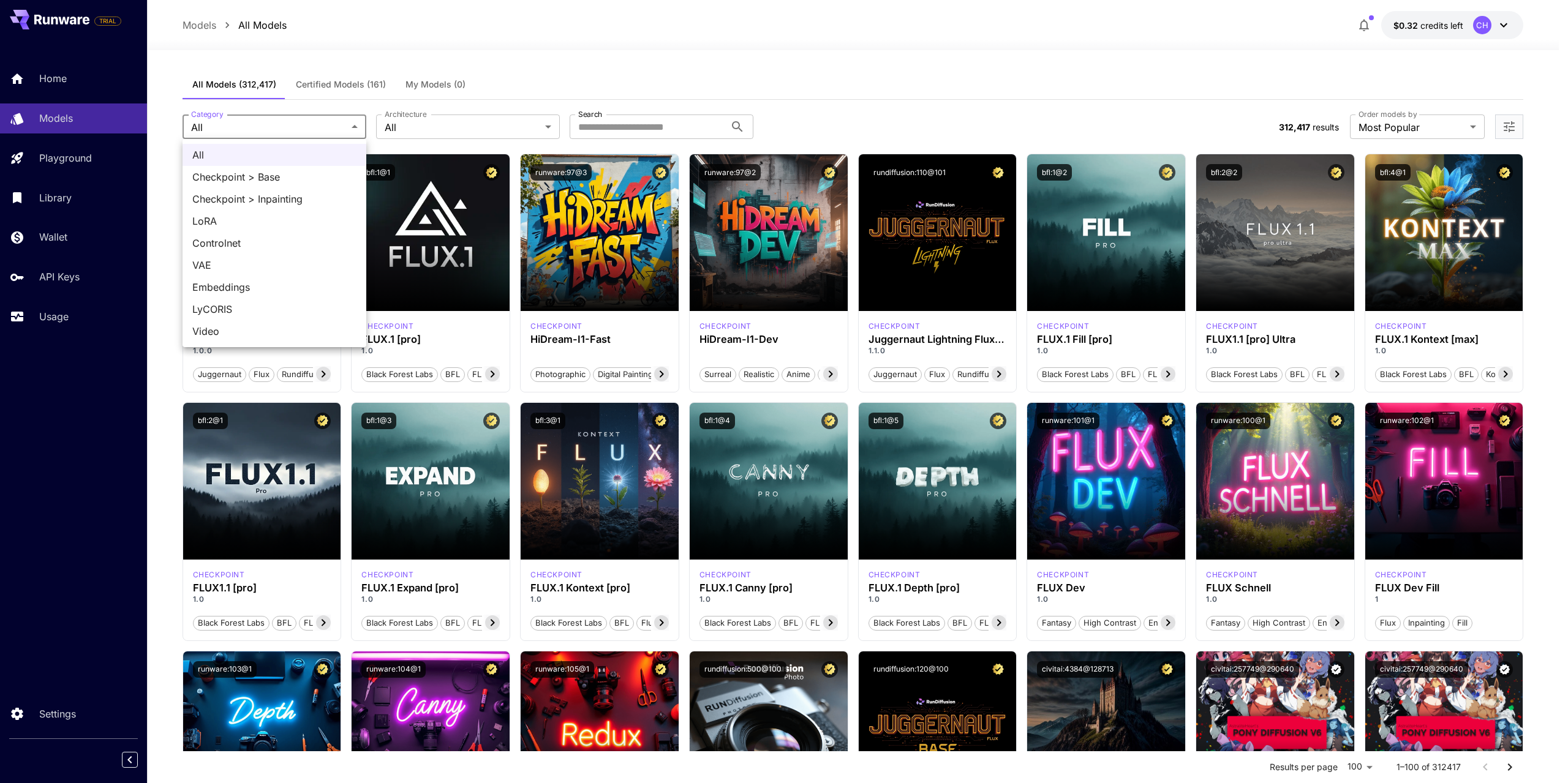
click at [294, 117] on div at bounding box center [784, 392] width 1568 height 783
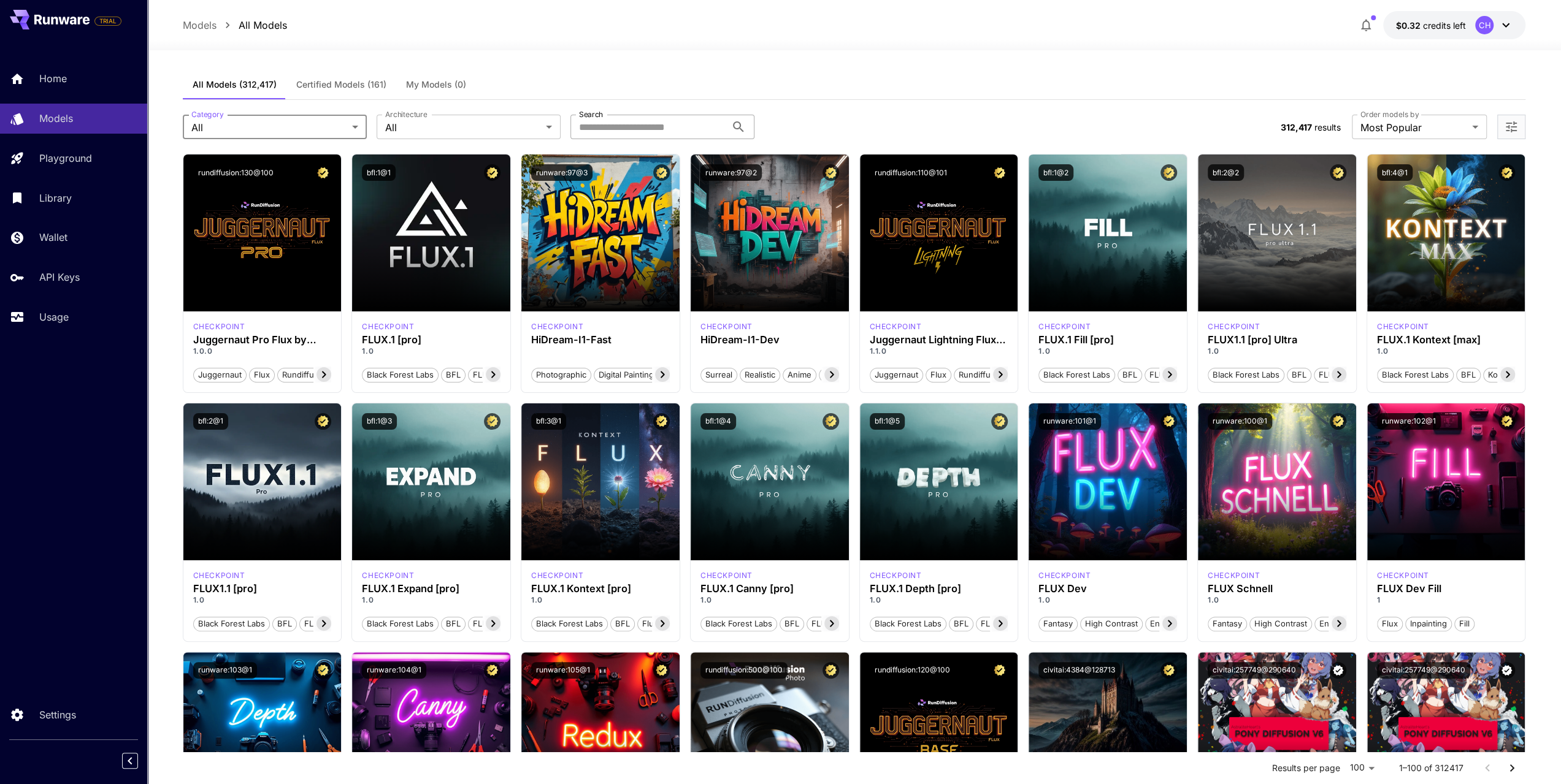
click at [630, 133] on input "Search" at bounding box center [648, 127] width 156 height 24
type input "******"
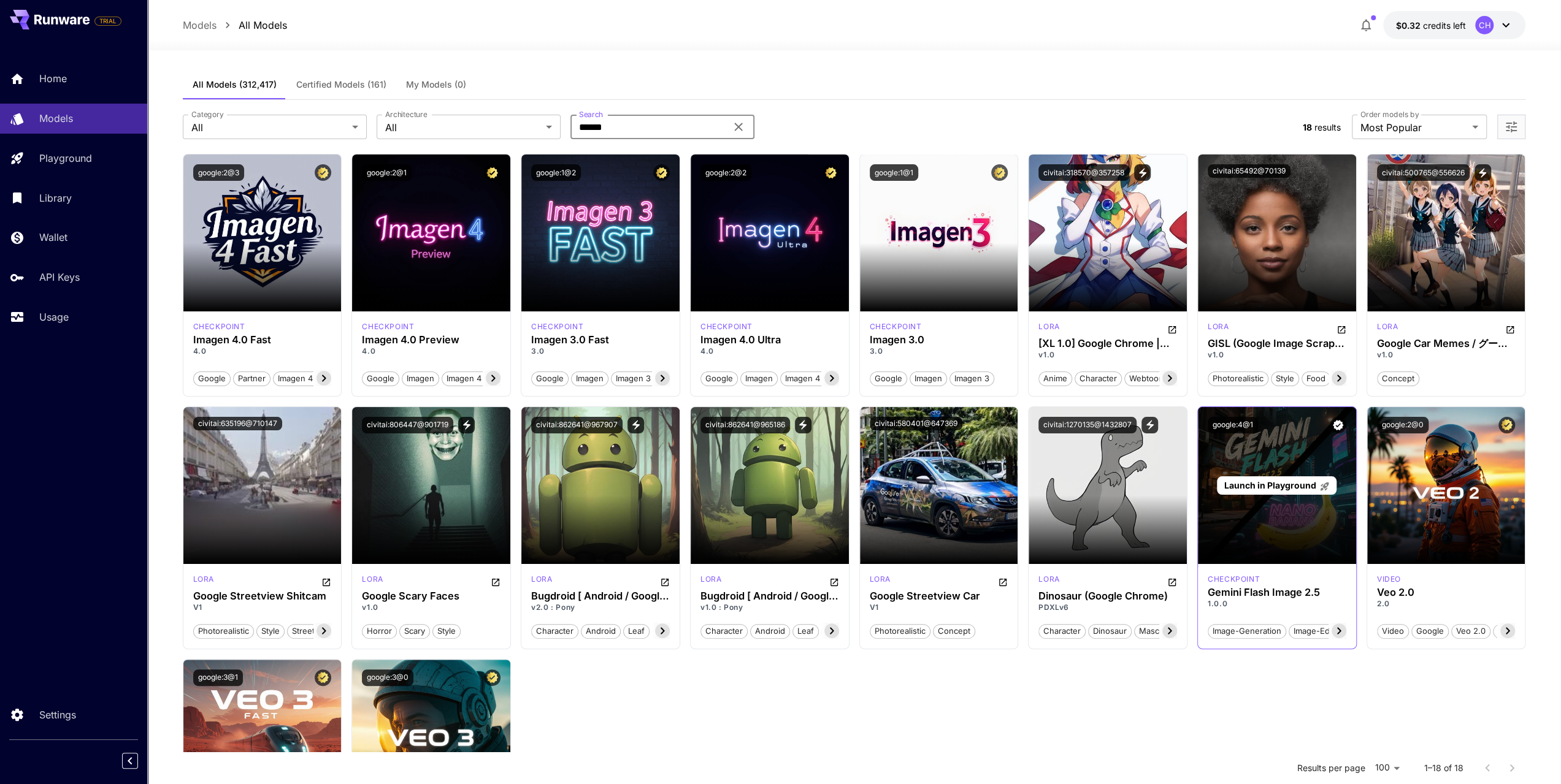
click at [1266, 479] on p "Launch in Playground" at bounding box center [1276, 485] width 106 height 13
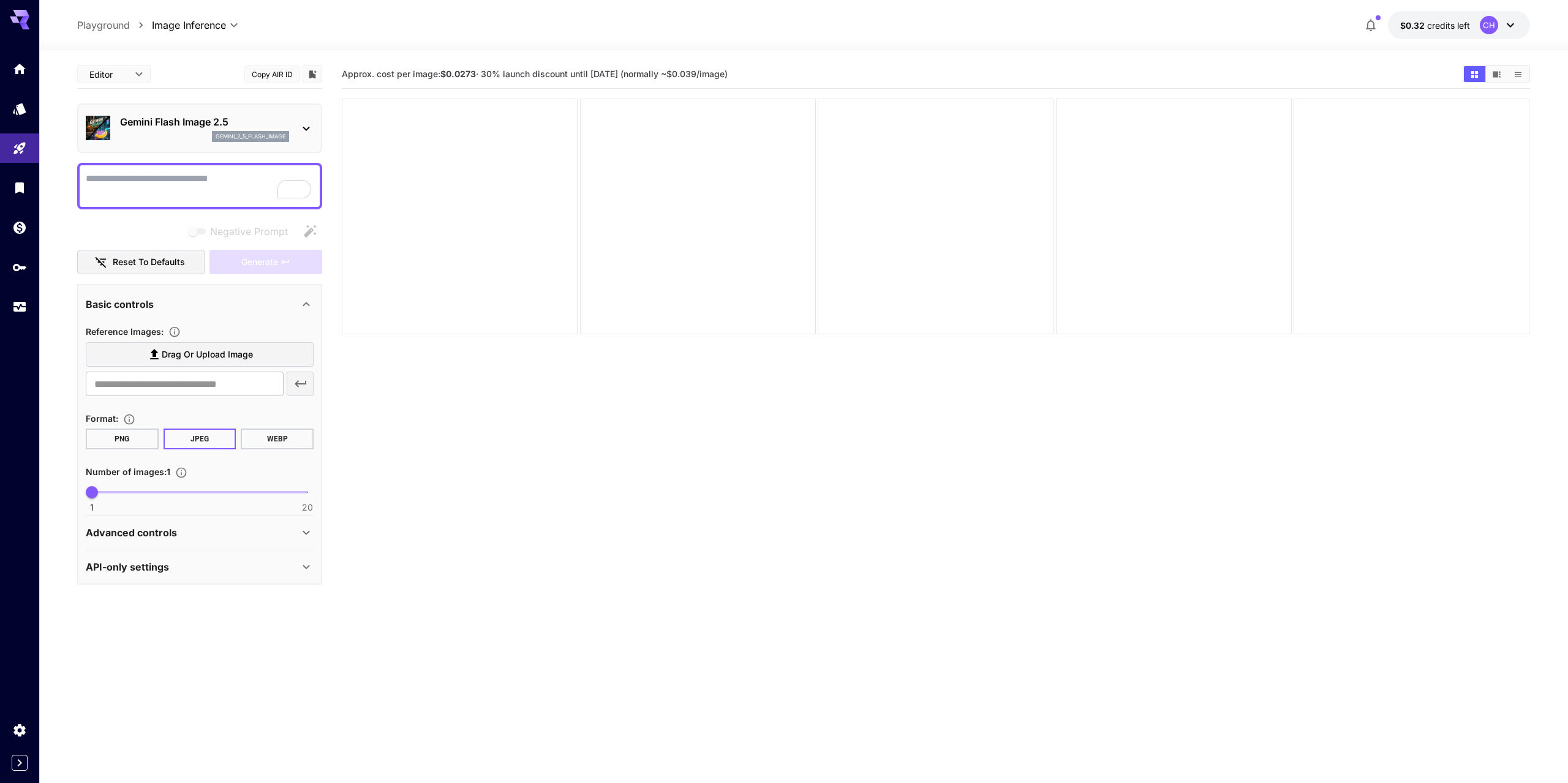
click at [144, 74] on body "**********" at bounding box center [784, 440] width 1568 height 880
click at [188, 73] on div at bounding box center [784, 392] width 1568 height 783
click at [183, 183] on textarea "Negative Prompt" at bounding box center [200, 185] width 228 height 29
click at [303, 131] on icon at bounding box center [306, 129] width 15 height 15
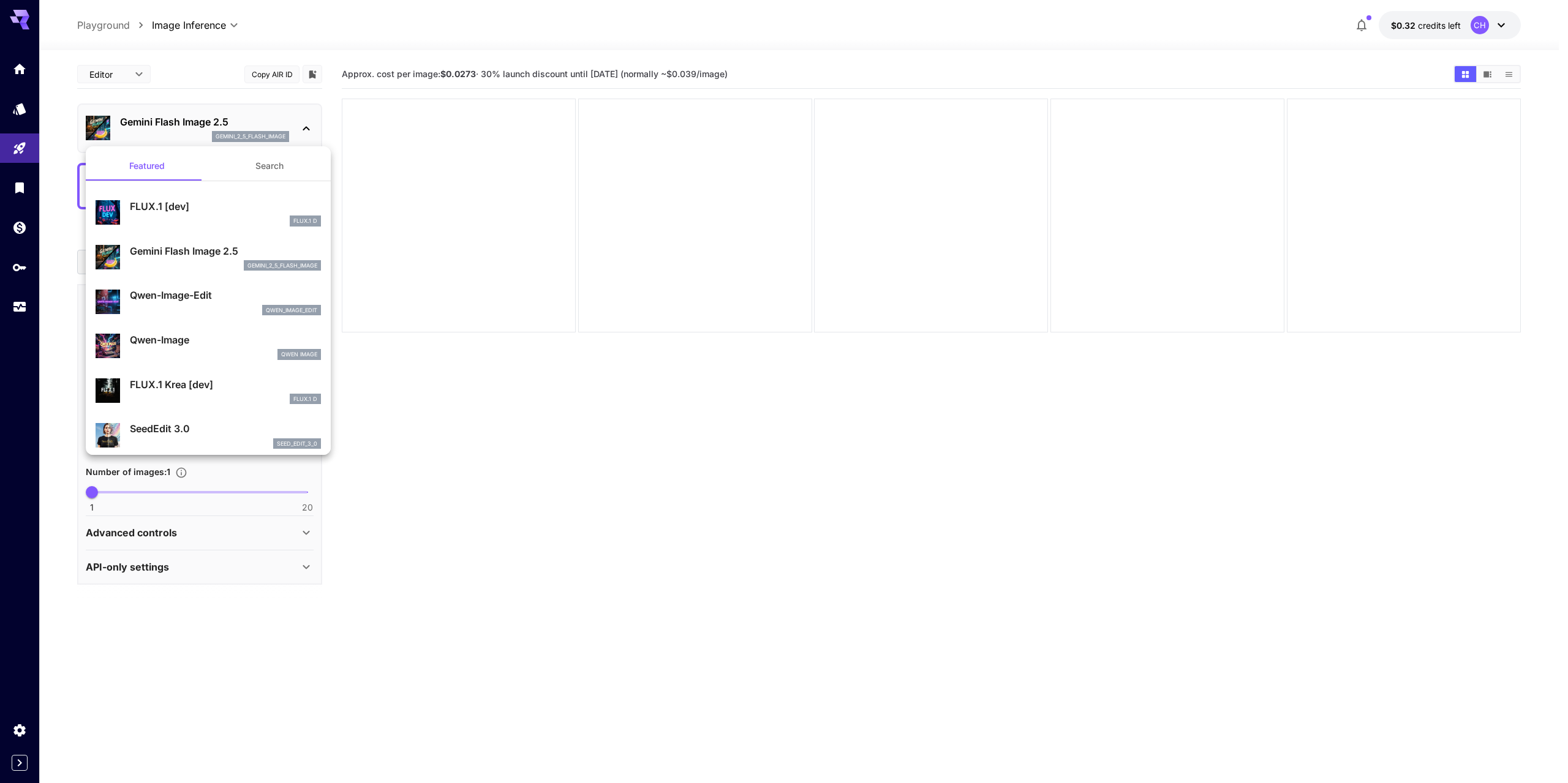
click at [303, 131] on div at bounding box center [784, 392] width 1568 height 783
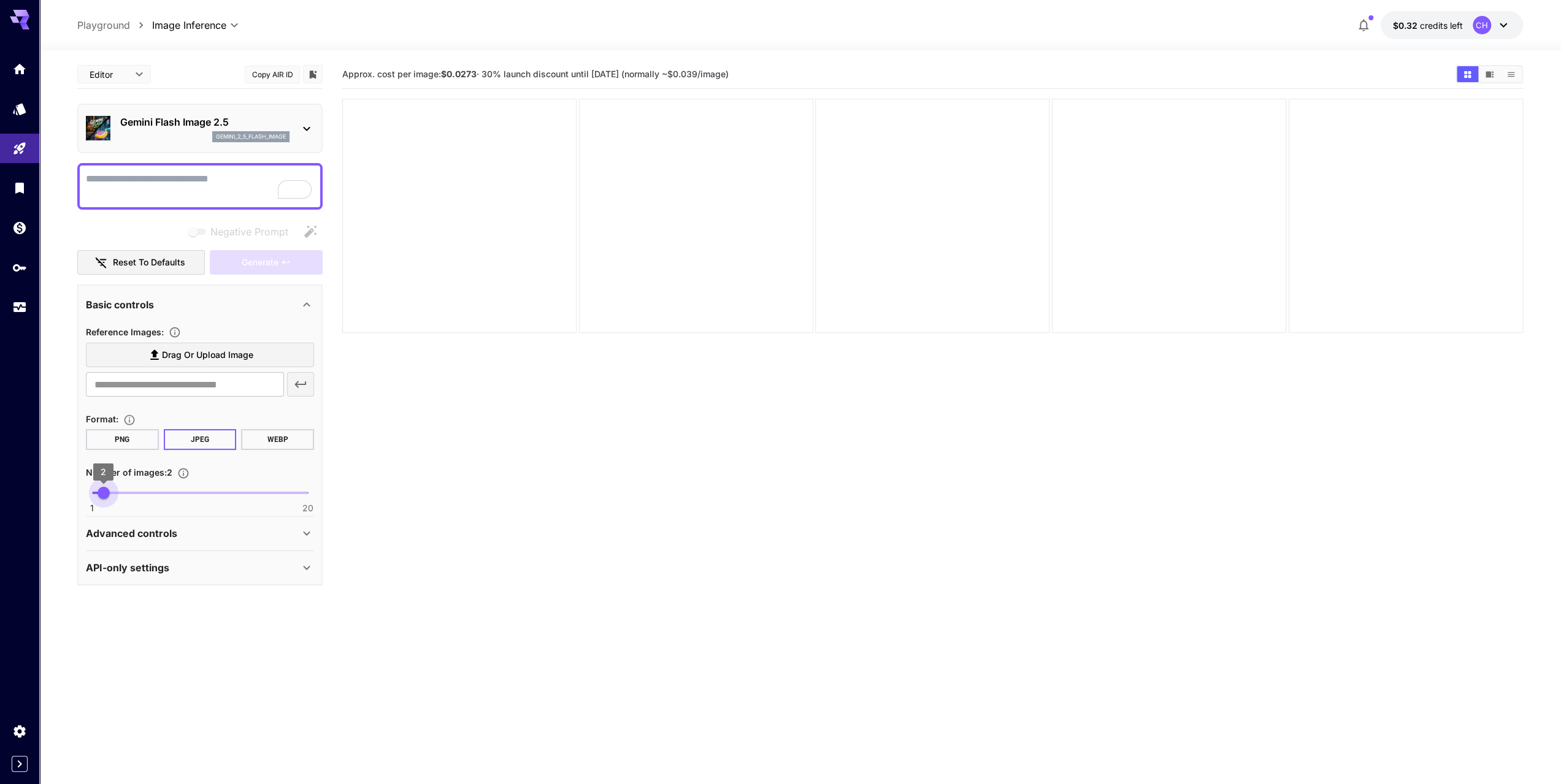
type input "*"
drag, startPoint x: 93, startPoint y: 487, endPoint x: 112, endPoint y: 491, distance: 19.4
click at [112, 491] on span "3" at bounding box center [115, 492] width 12 height 12
click at [429, 504] on section "Approx. cost per image: $0.0273 · 30% launch discount until [DATE] (normally ~$…" at bounding box center [932, 452] width 1181 height 784
click at [308, 531] on icon at bounding box center [306, 534] width 6 height 4
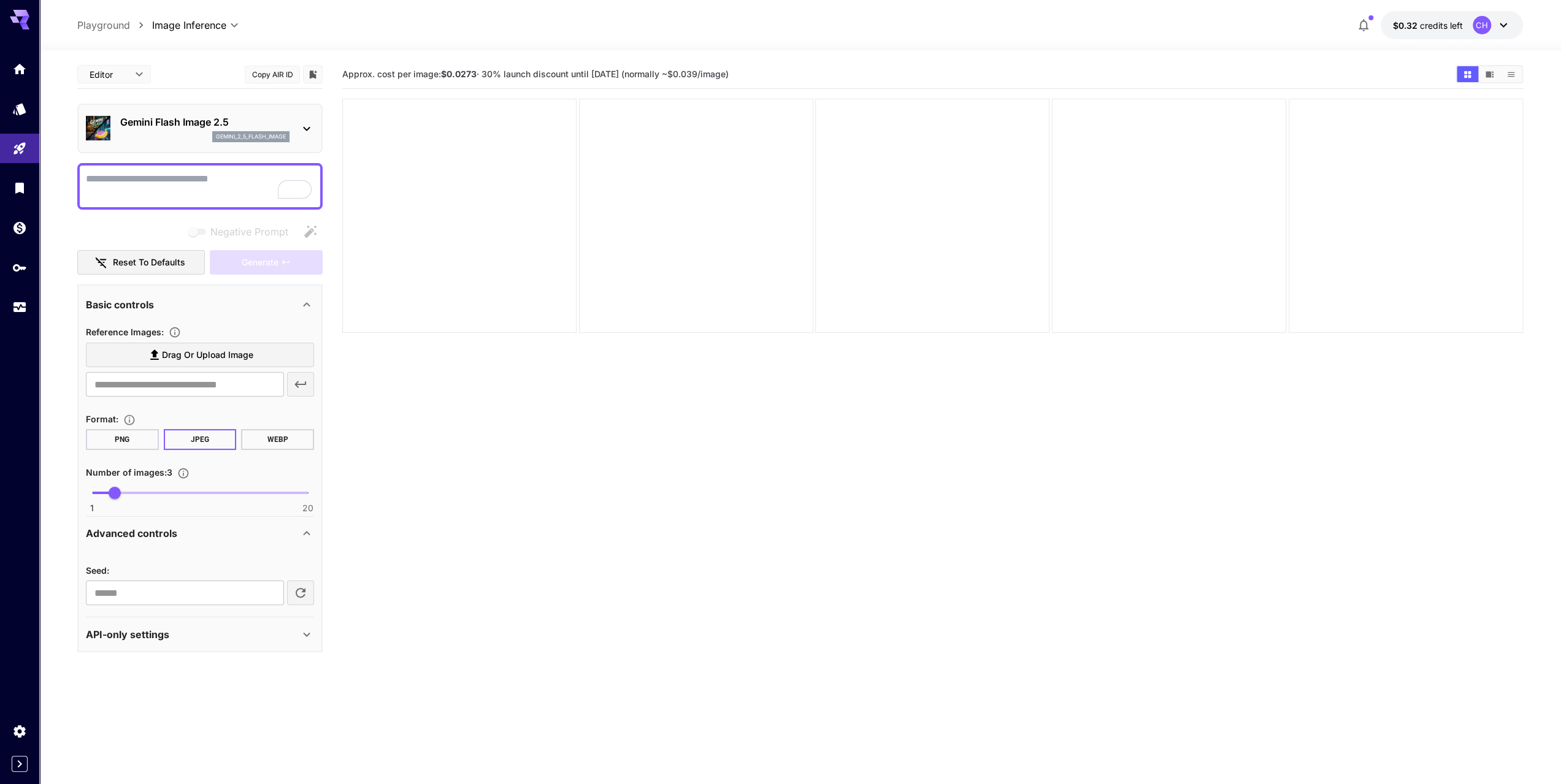
click at [308, 531] on icon at bounding box center [307, 533] width 15 height 15
click at [297, 566] on div "API-only settings" at bounding box center [193, 568] width 214 height 15
click at [295, 567] on div "API-only settings" at bounding box center [193, 568] width 214 height 15
click at [142, 186] on textarea "Negative Prompt" at bounding box center [200, 186] width 228 height 29
